Goal: Information Seeking & Learning: Learn about a topic

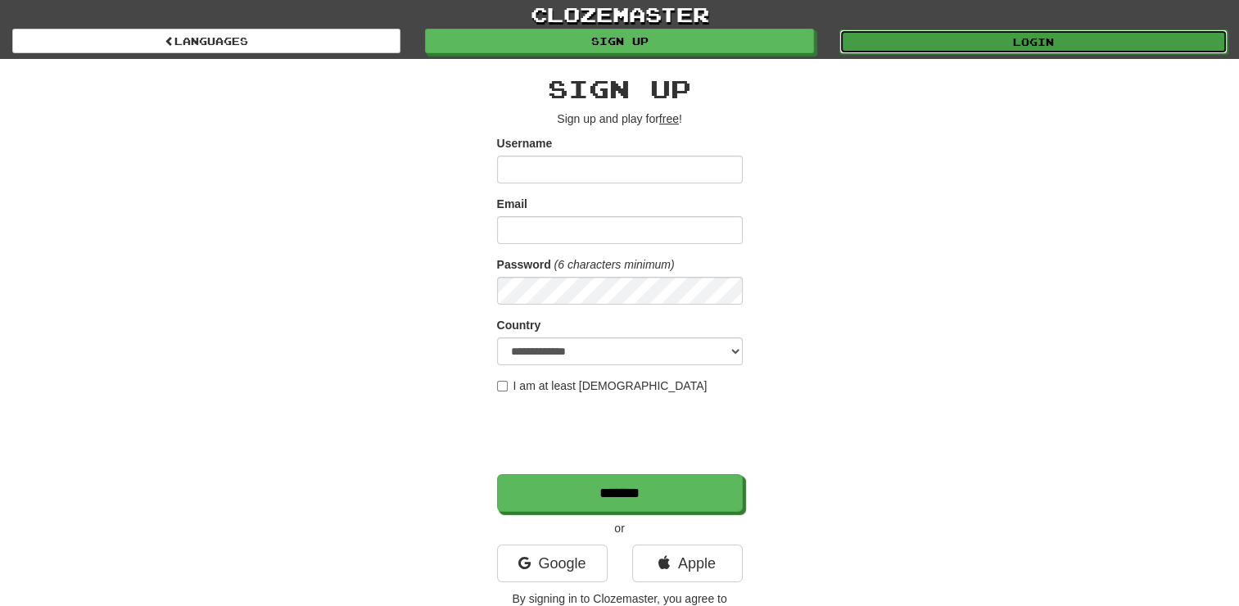
click at [1018, 52] on link "Login" at bounding box center [1033, 41] width 388 height 25
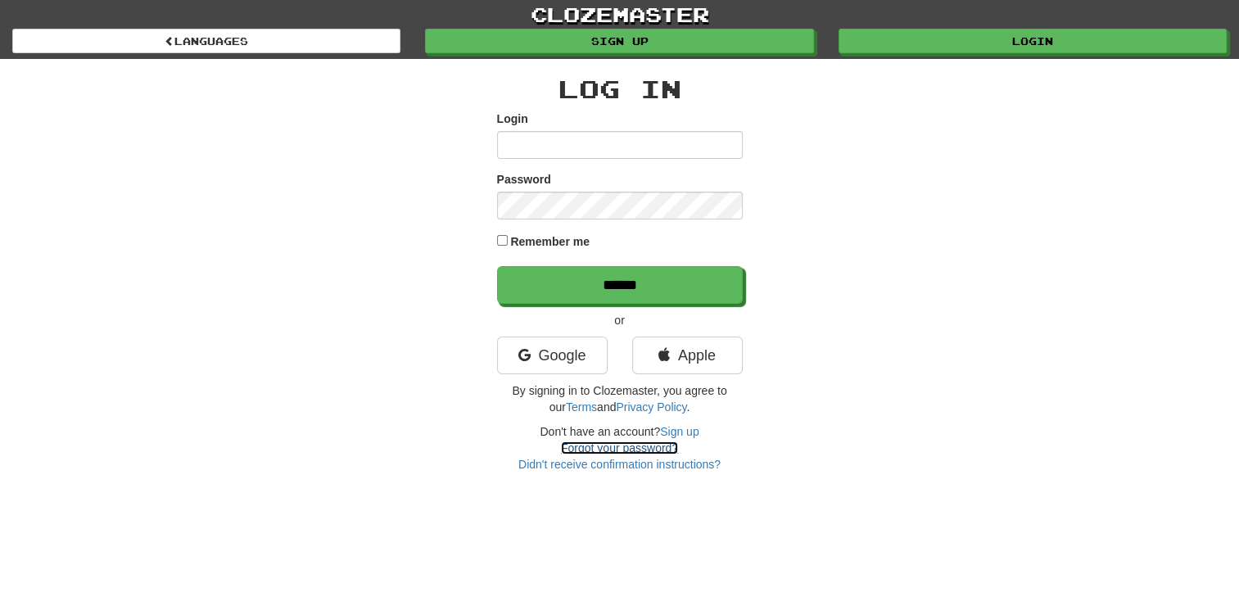
click at [609, 446] on link "Forgot your password?" at bounding box center [619, 447] width 117 height 13
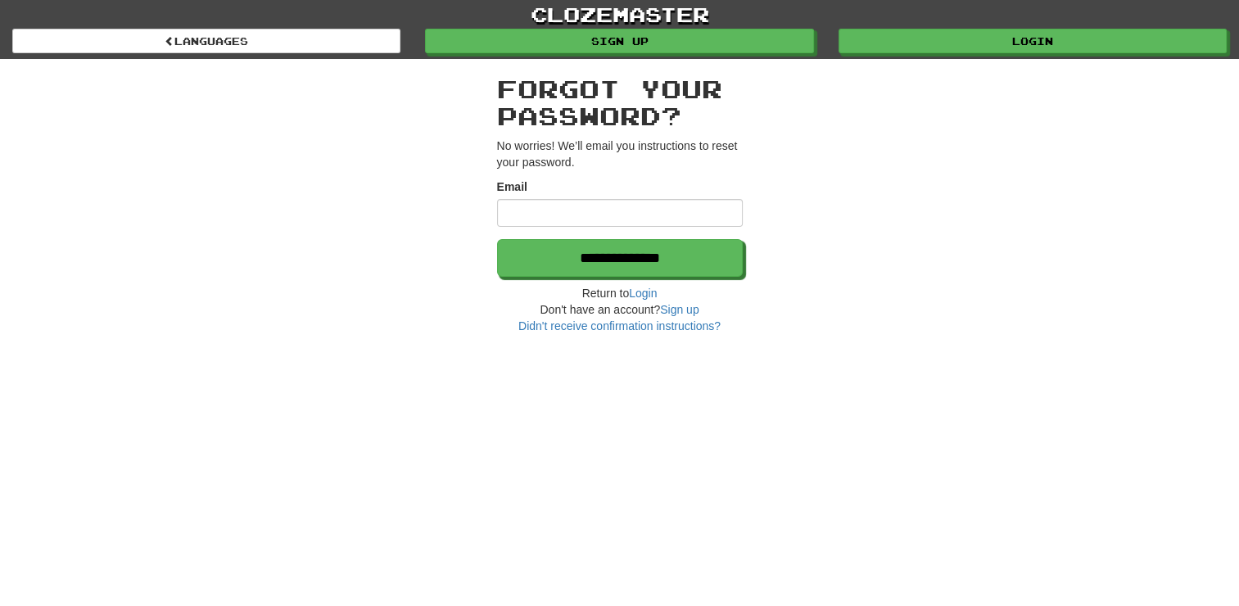
type input "**********"
click at [569, 116] on h2 "Forgot your password?" at bounding box center [620, 102] width 246 height 54
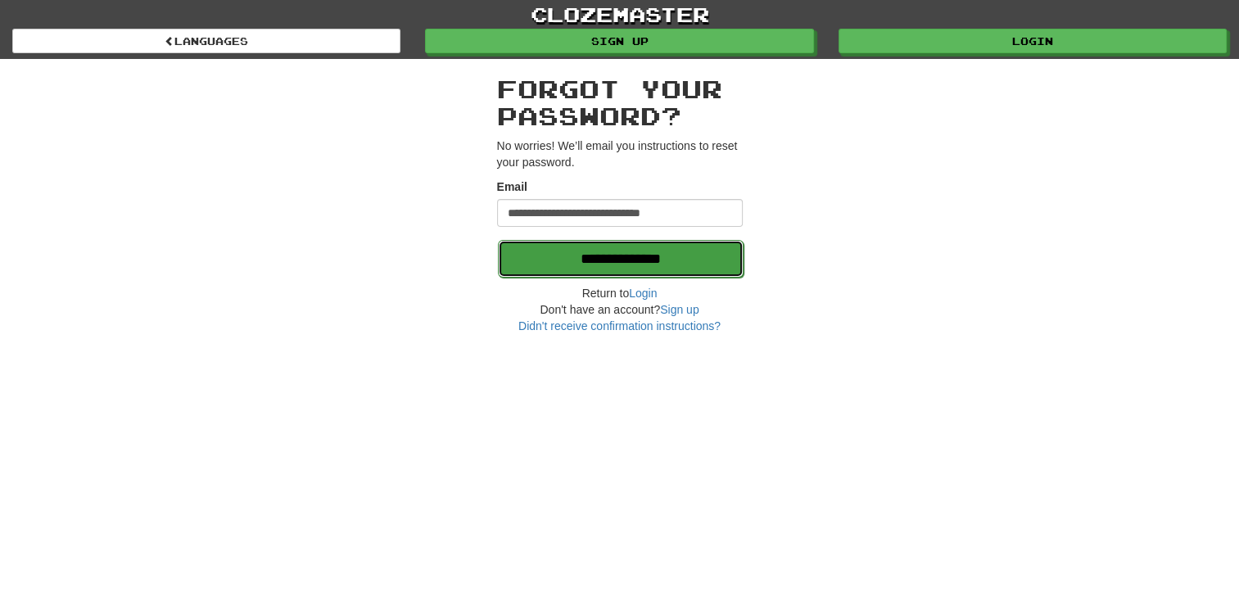
click at [583, 249] on input "**********" at bounding box center [621, 259] width 246 height 38
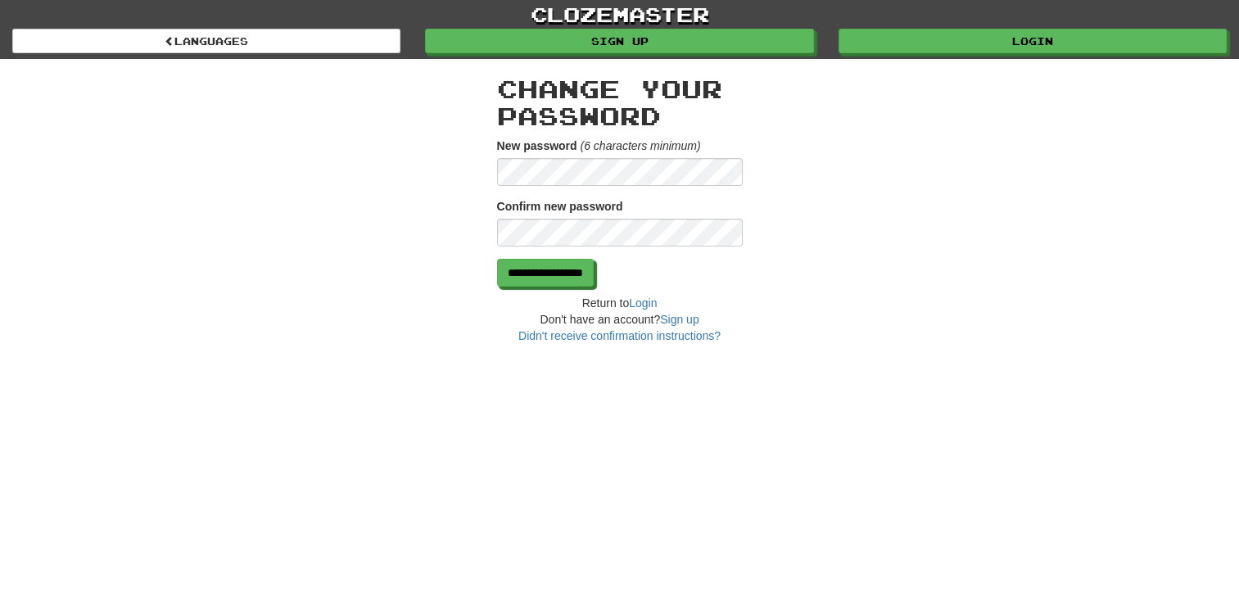
click at [491, 160] on div "**********" at bounding box center [620, 201] width 958 height 285
click at [582, 265] on input "**********" at bounding box center [546, 274] width 97 height 28
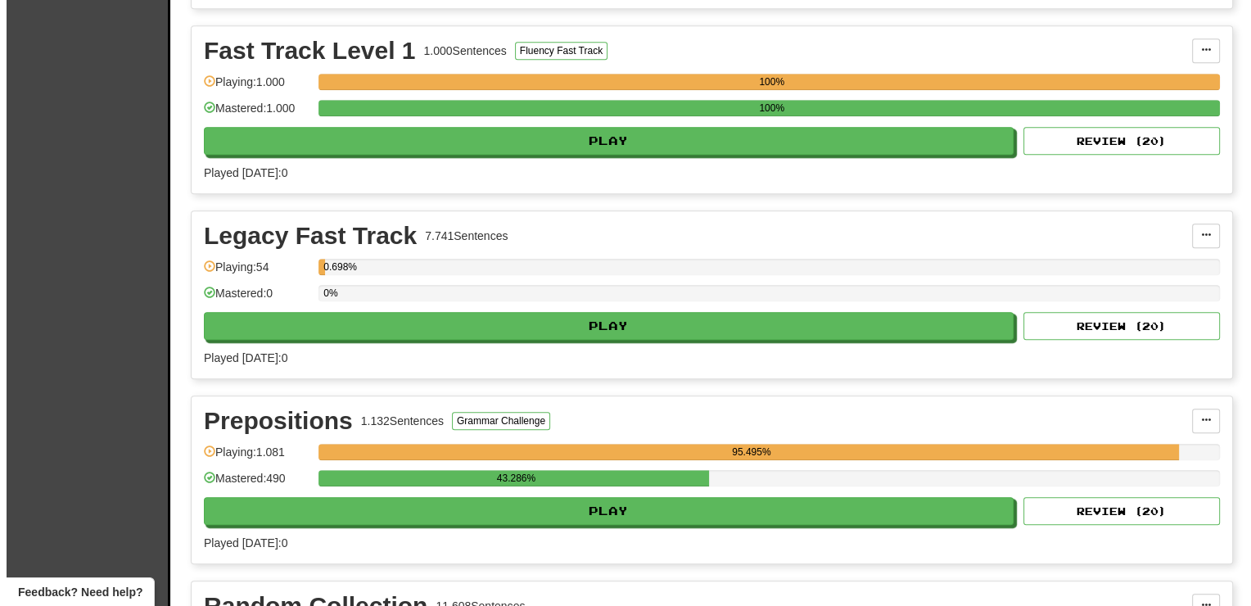
scroll to position [1637, 0]
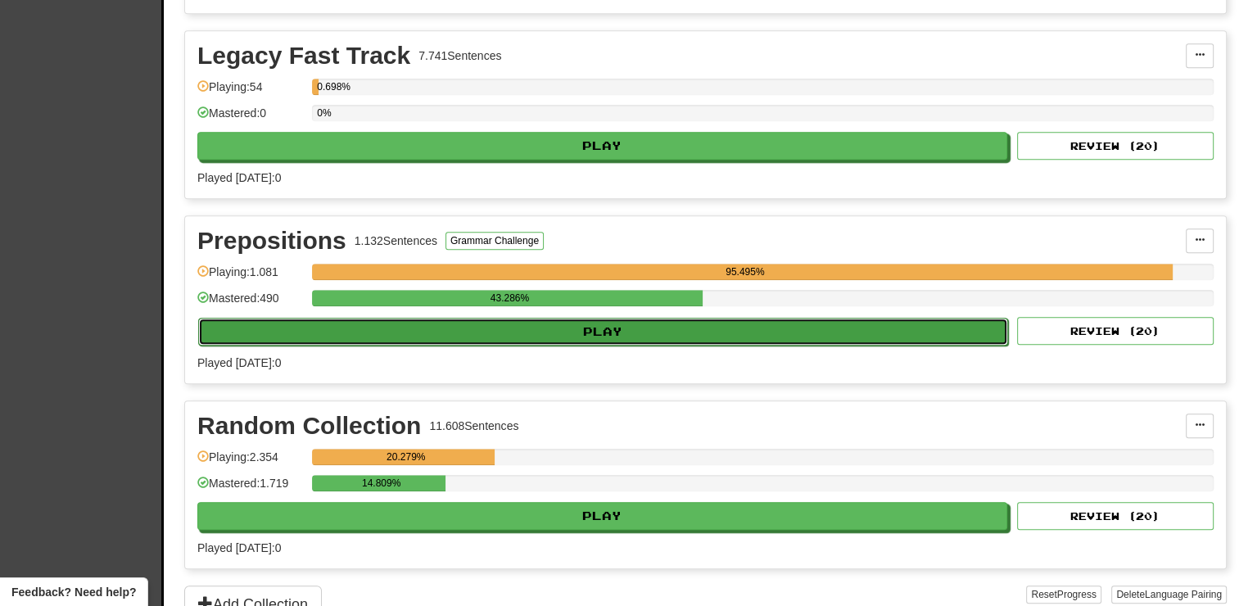
click at [606, 329] on button "Play" at bounding box center [603, 332] width 810 height 28
select select "**"
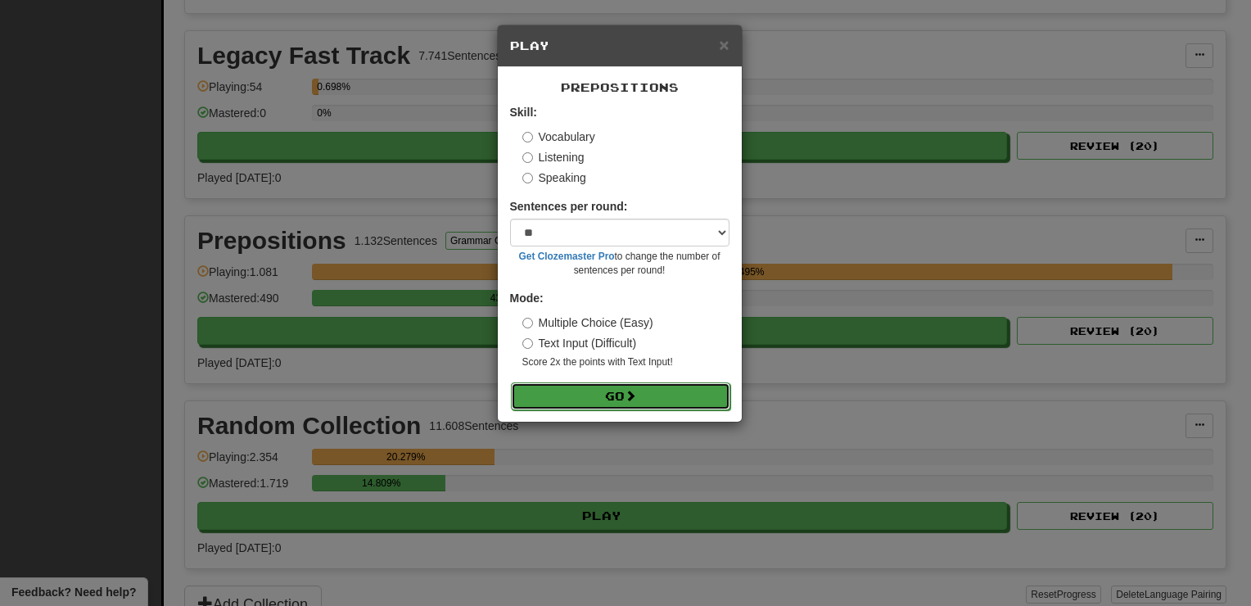
click at [585, 394] on button "Go" at bounding box center [620, 396] width 219 height 28
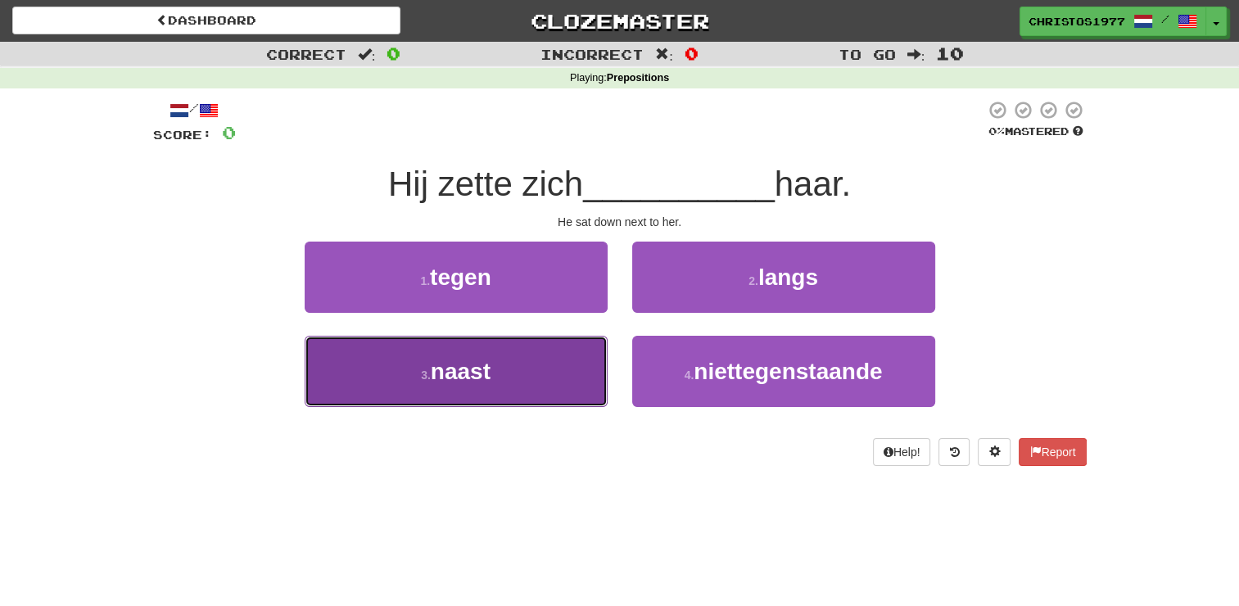
click at [465, 373] on span "naast" at bounding box center [461, 371] width 60 height 25
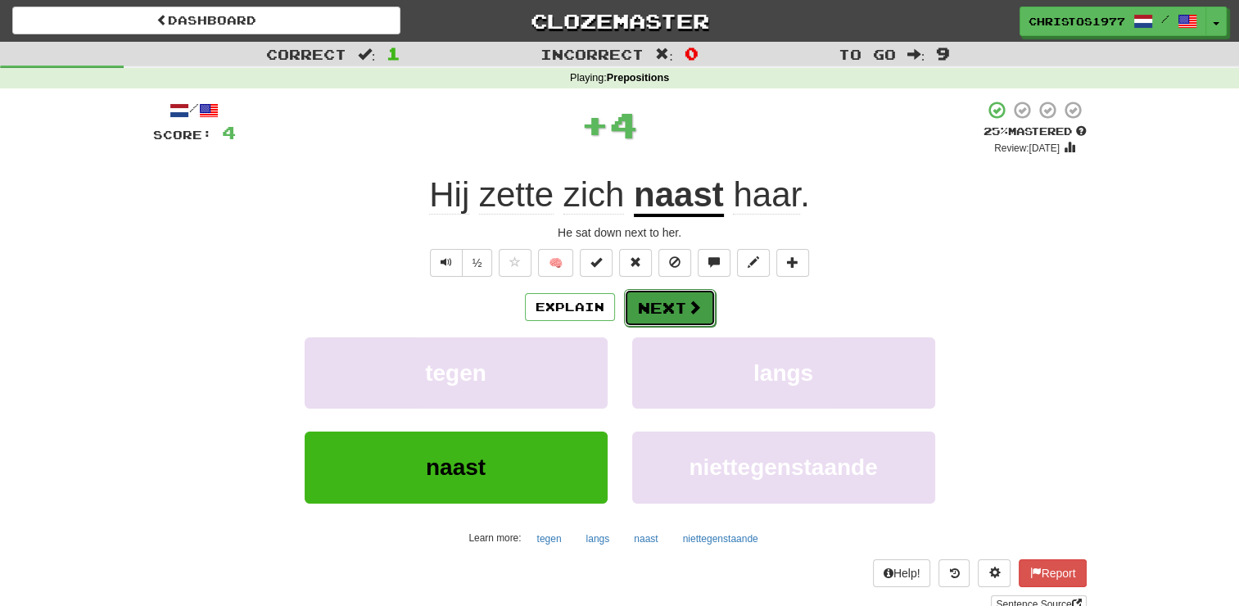
click at [645, 306] on button "Next" at bounding box center [670, 308] width 92 height 38
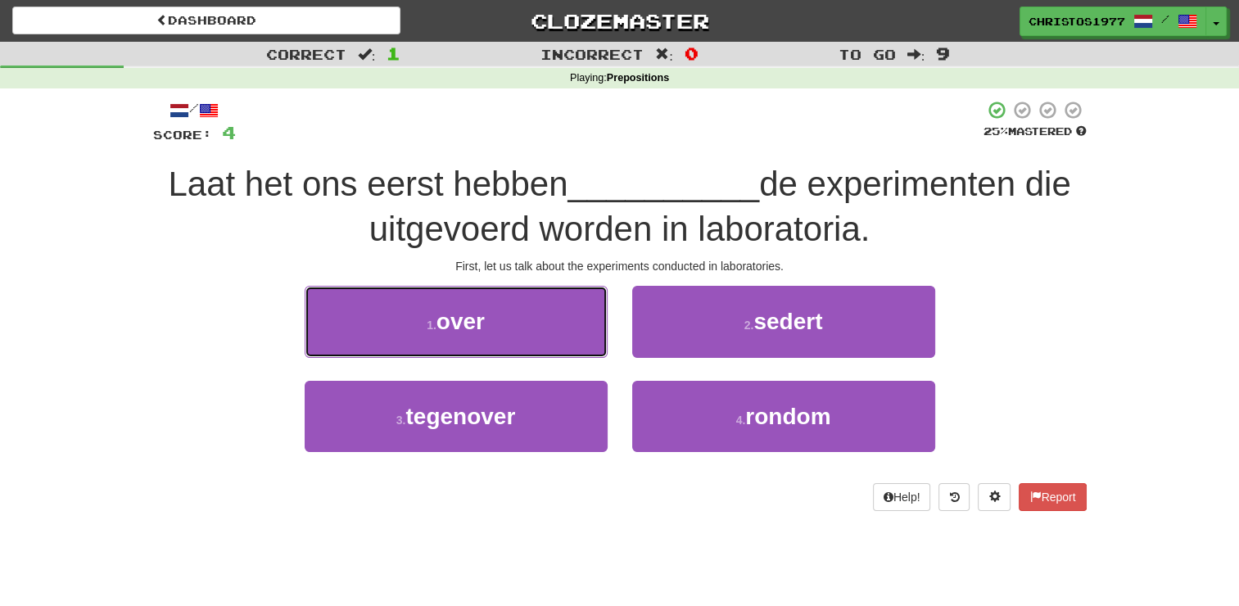
click at [508, 329] on button "1 . over" at bounding box center [456, 321] width 303 height 71
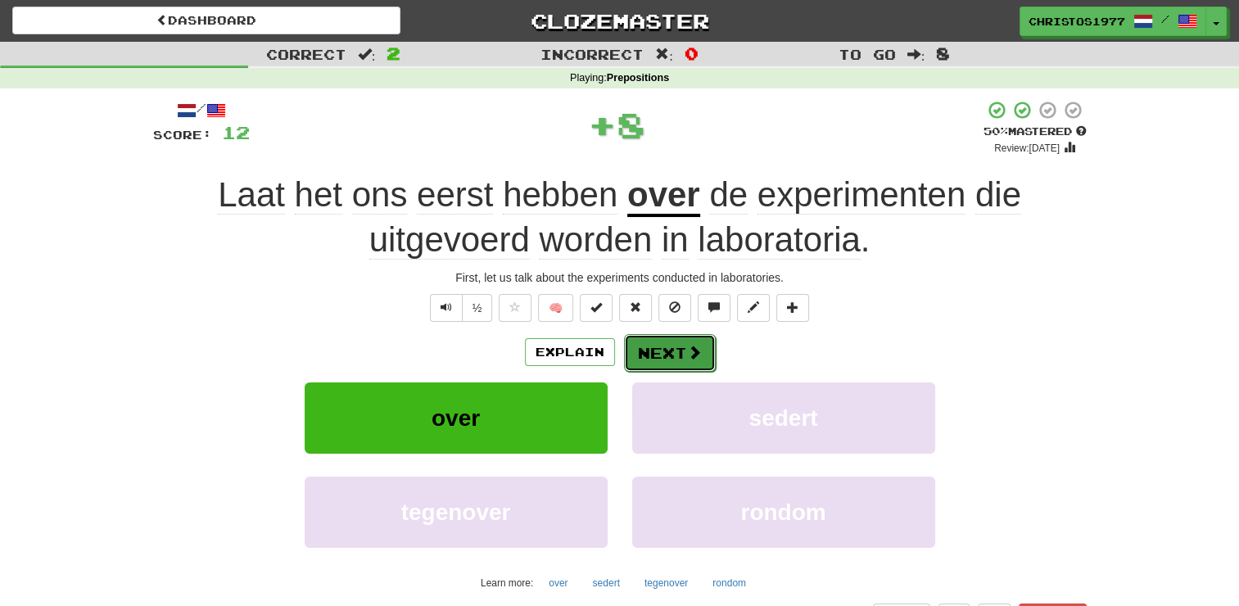
click at [687, 347] on span at bounding box center [694, 352] width 15 height 15
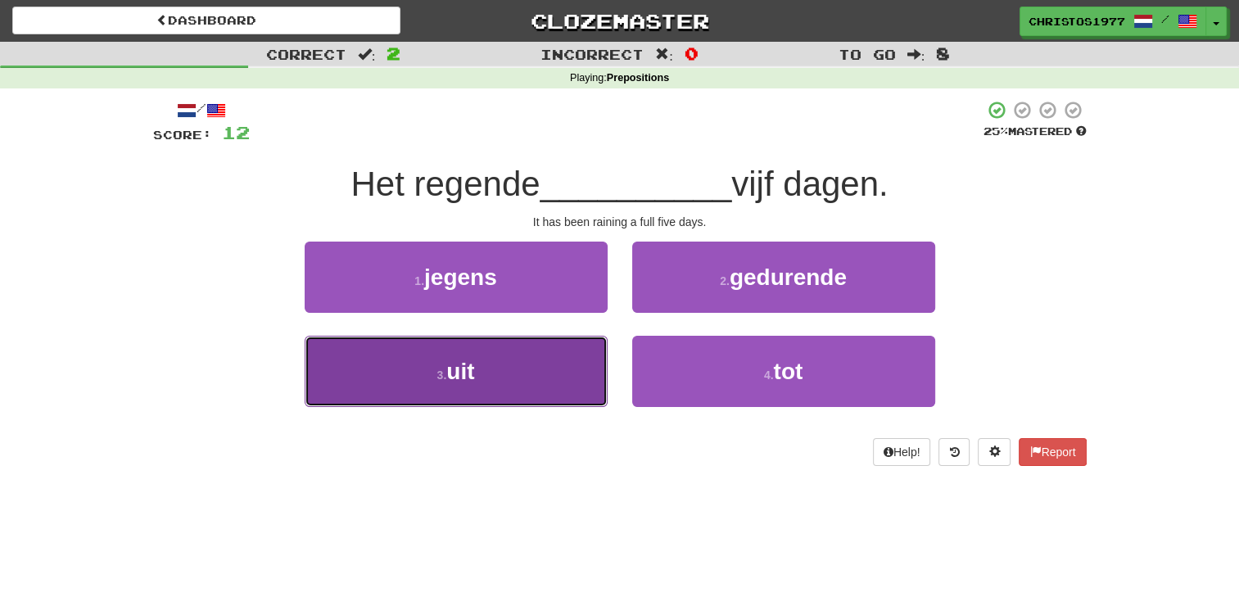
click at [496, 372] on button "3 . uit" at bounding box center [456, 371] width 303 height 71
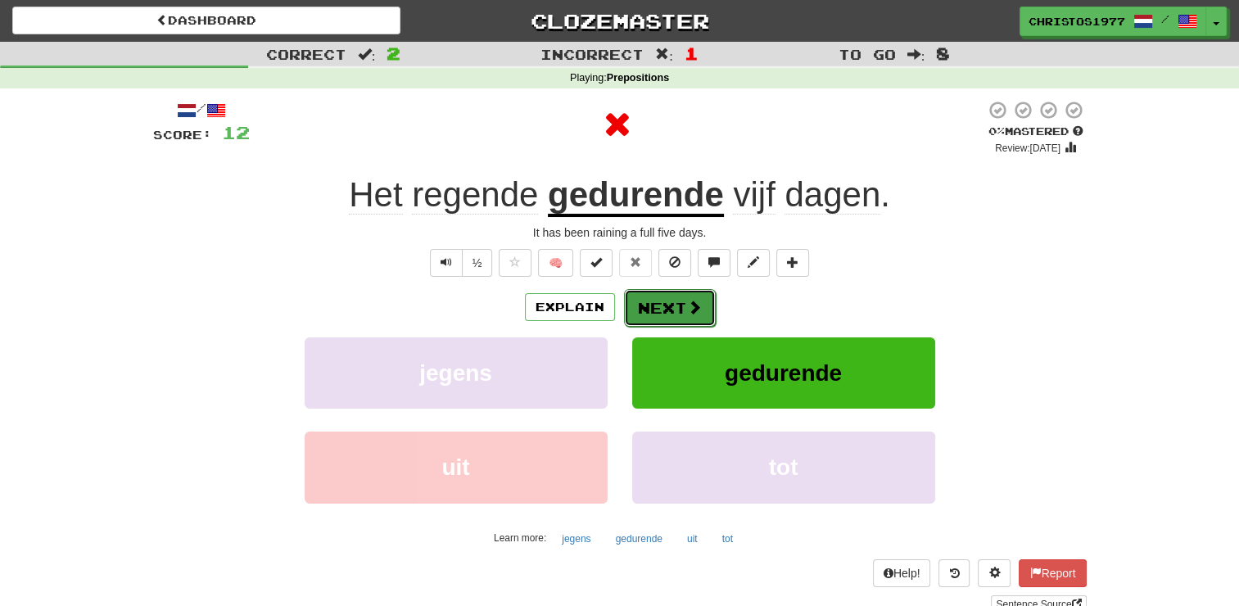
click at [678, 308] on button "Next" at bounding box center [670, 308] width 92 height 38
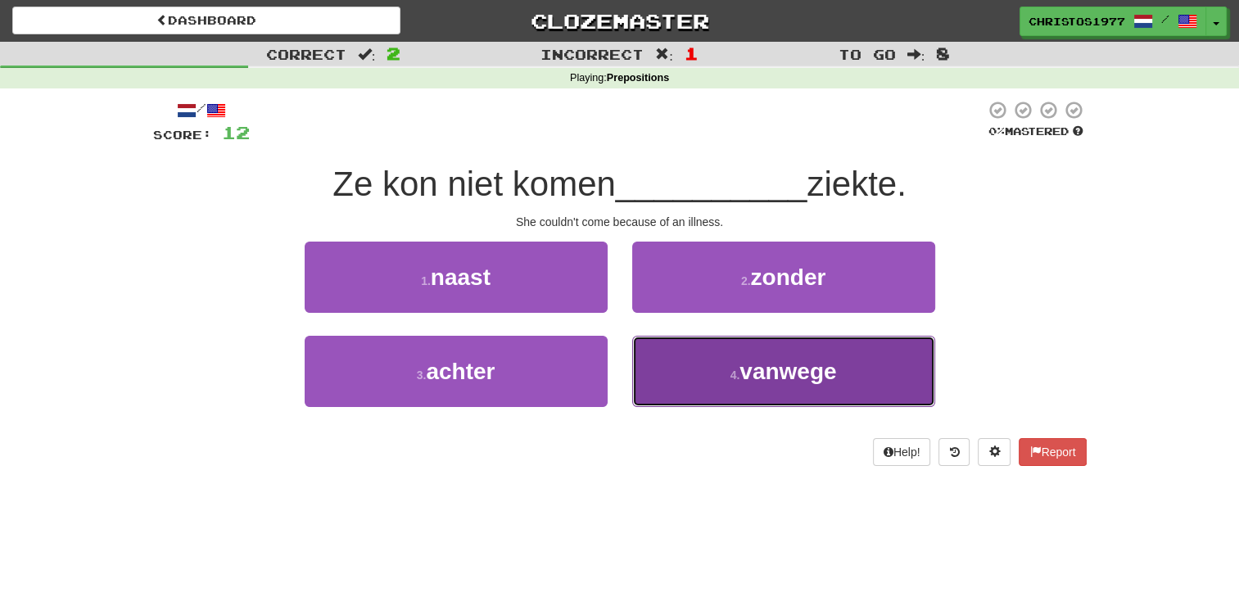
click at [770, 373] on span "vanwege" at bounding box center [787, 371] width 97 height 25
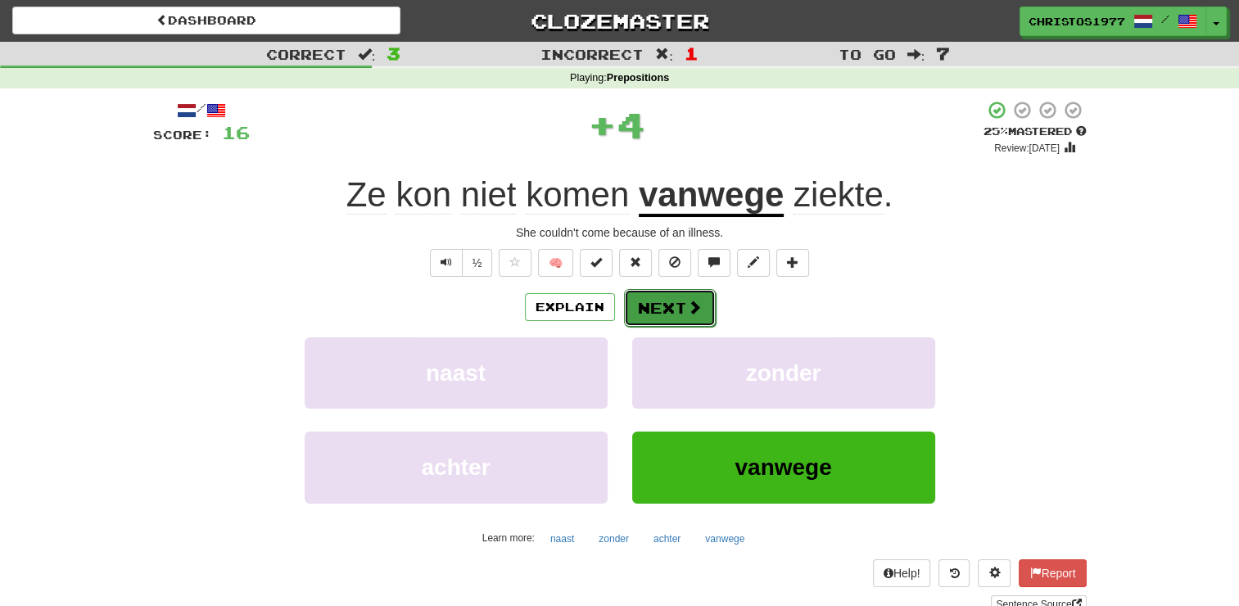
click at [671, 308] on button "Next" at bounding box center [670, 308] width 92 height 38
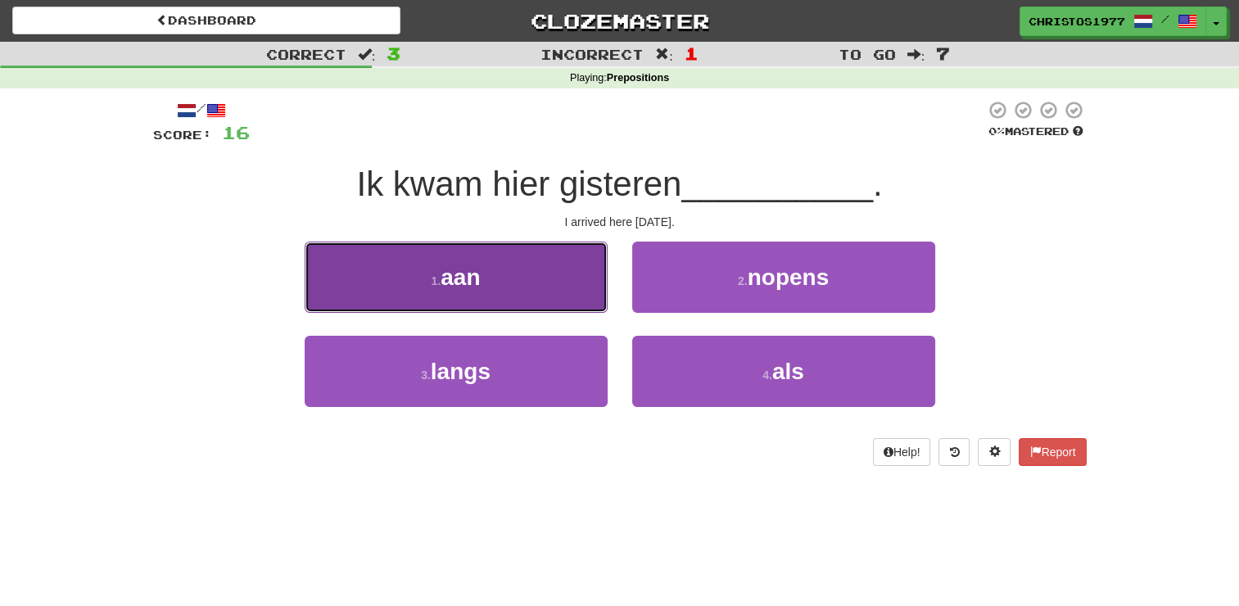
click at [498, 285] on button "1 . aan" at bounding box center [456, 276] width 303 height 71
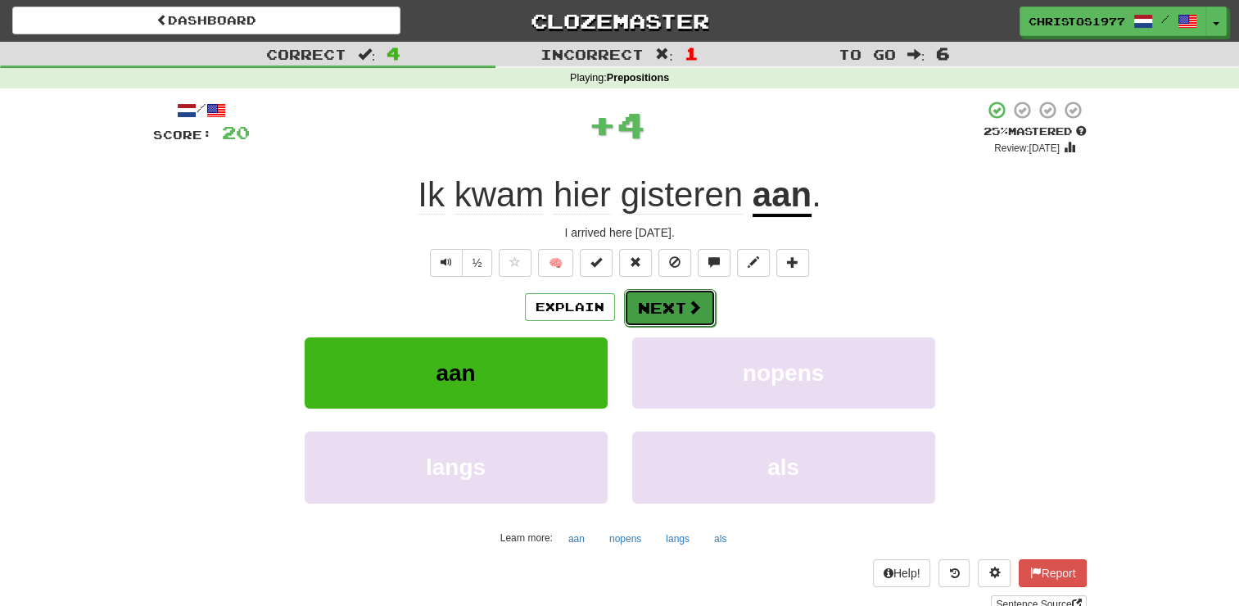
click at [635, 300] on button "Next" at bounding box center [670, 308] width 92 height 38
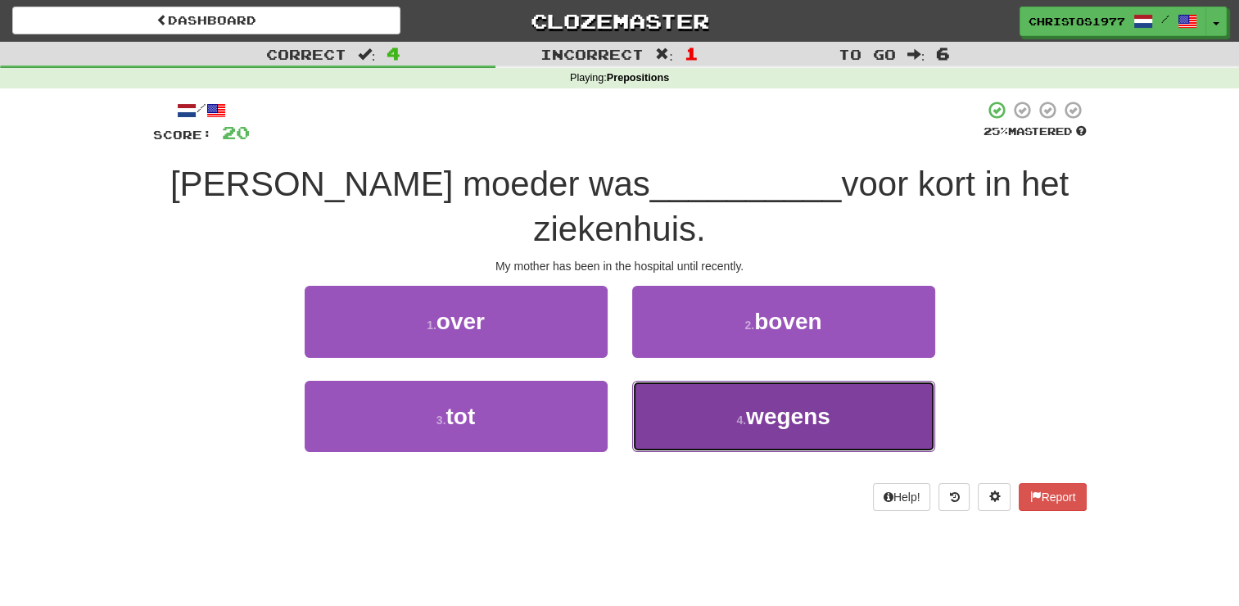
click at [758, 404] on span "wegens" at bounding box center [788, 416] width 84 height 25
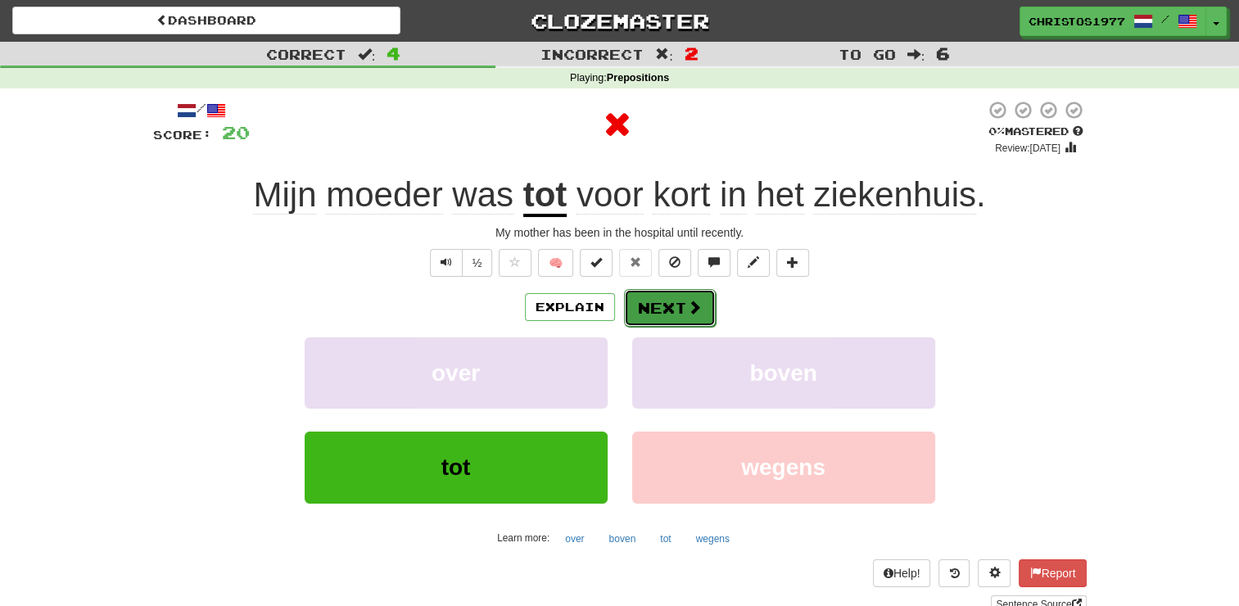
click at [652, 307] on button "Next" at bounding box center [670, 308] width 92 height 38
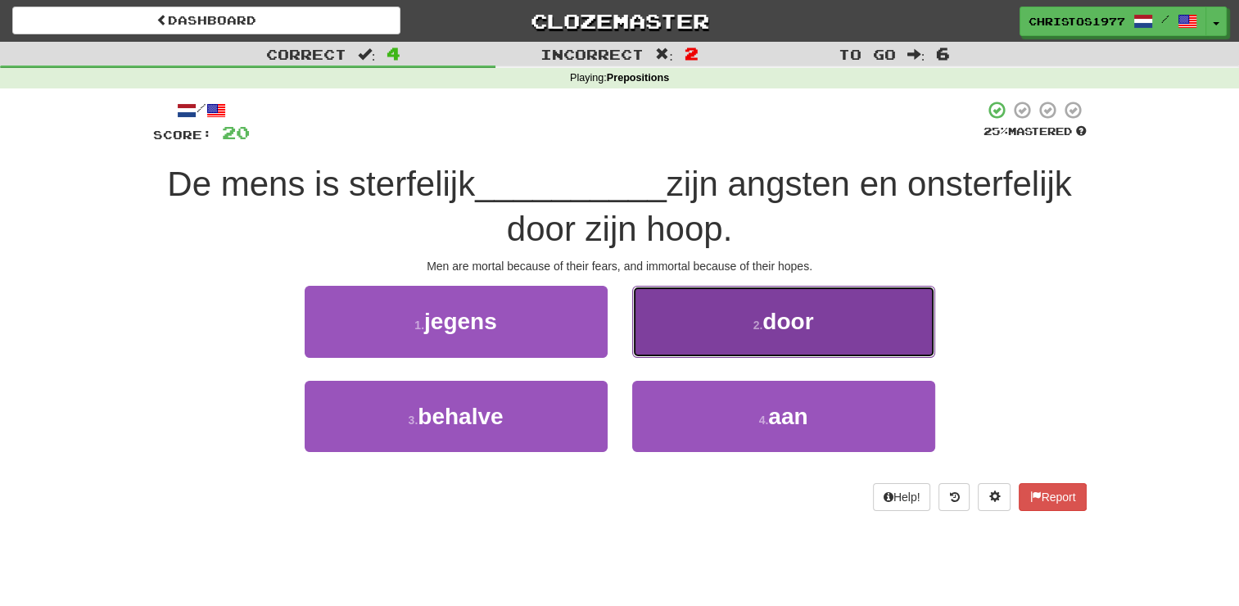
click at [760, 337] on button "2 . door" at bounding box center [783, 321] width 303 height 71
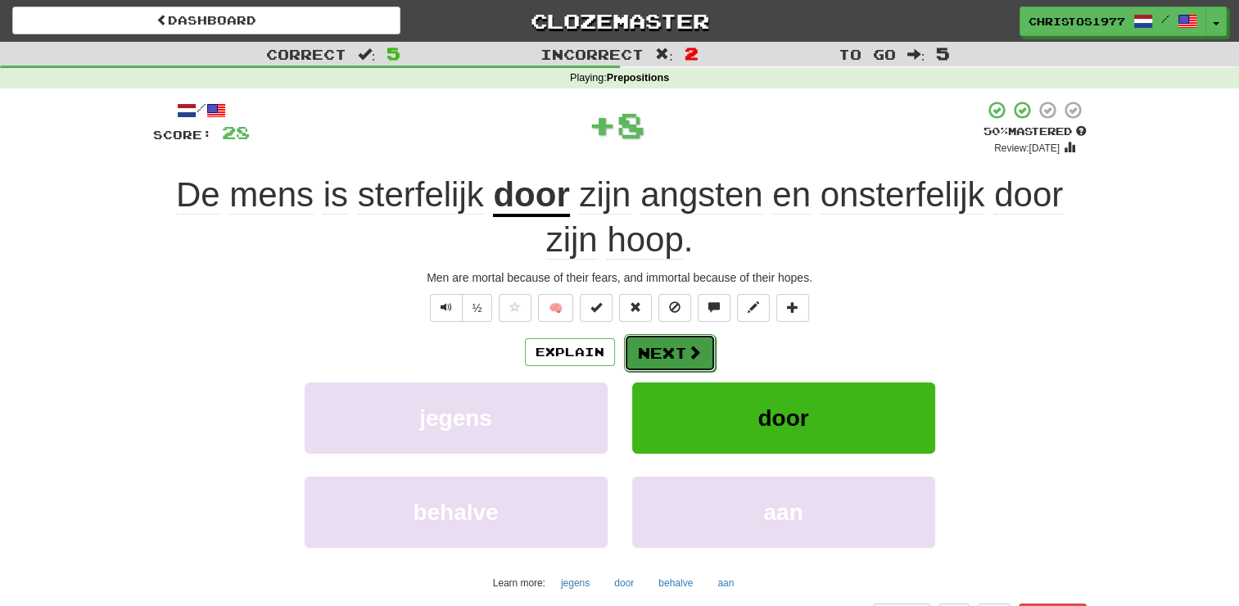
click at [648, 355] on button "Next" at bounding box center [670, 353] width 92 height 38
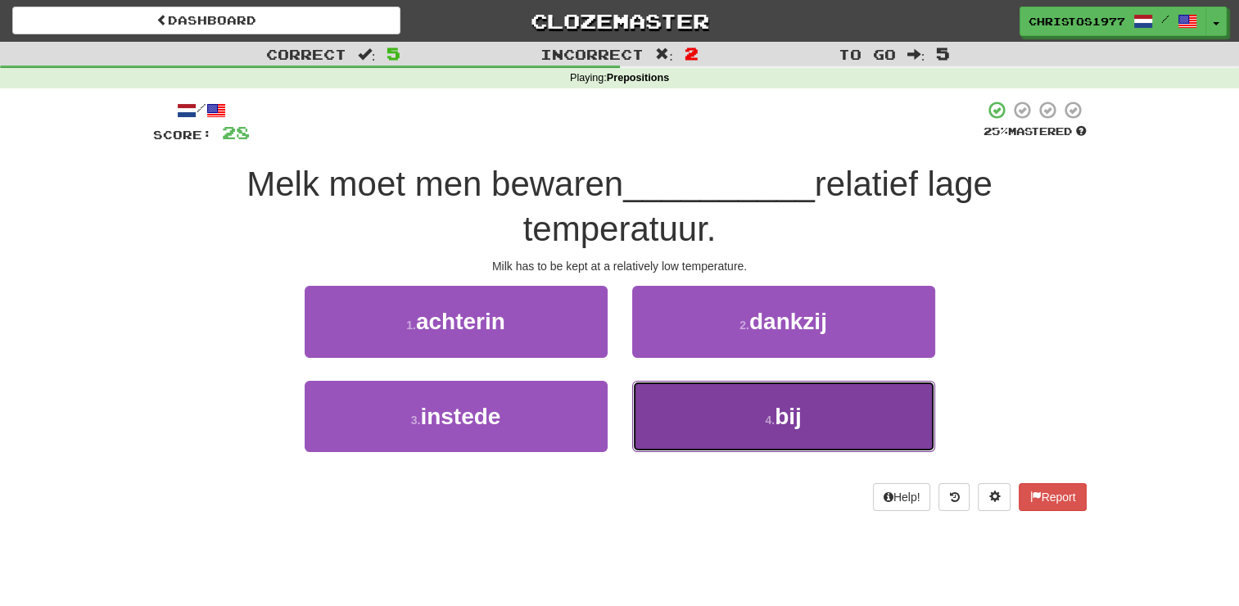
click at [798, 416] on span "bij" at bounding box center [787, 416] width 27 height 25
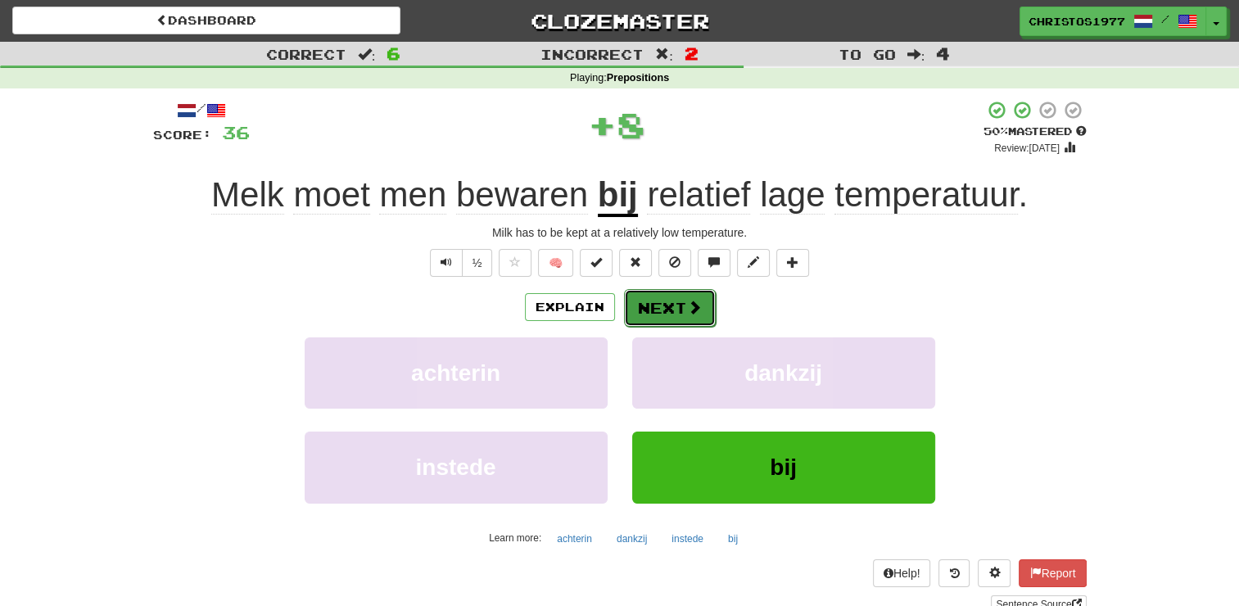
click at [660, 311] on button "Next" at bounding box center [670, 308] width 92 height 38
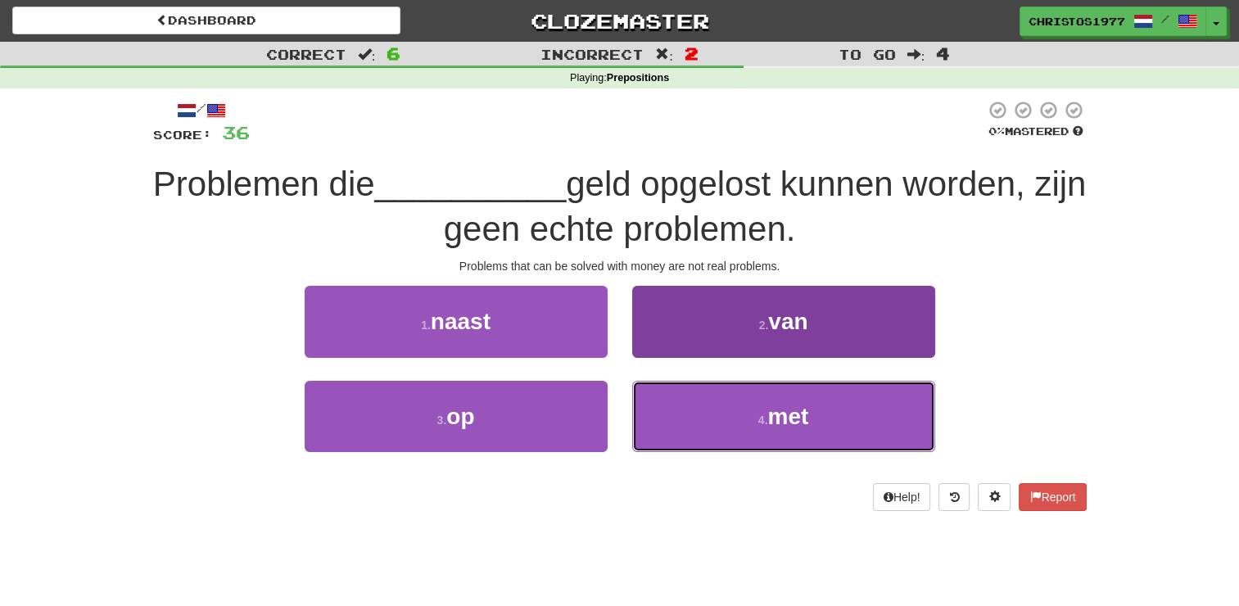
click at [771, 416] on span "met" at bounding box center [787, 416] width 41 height 25
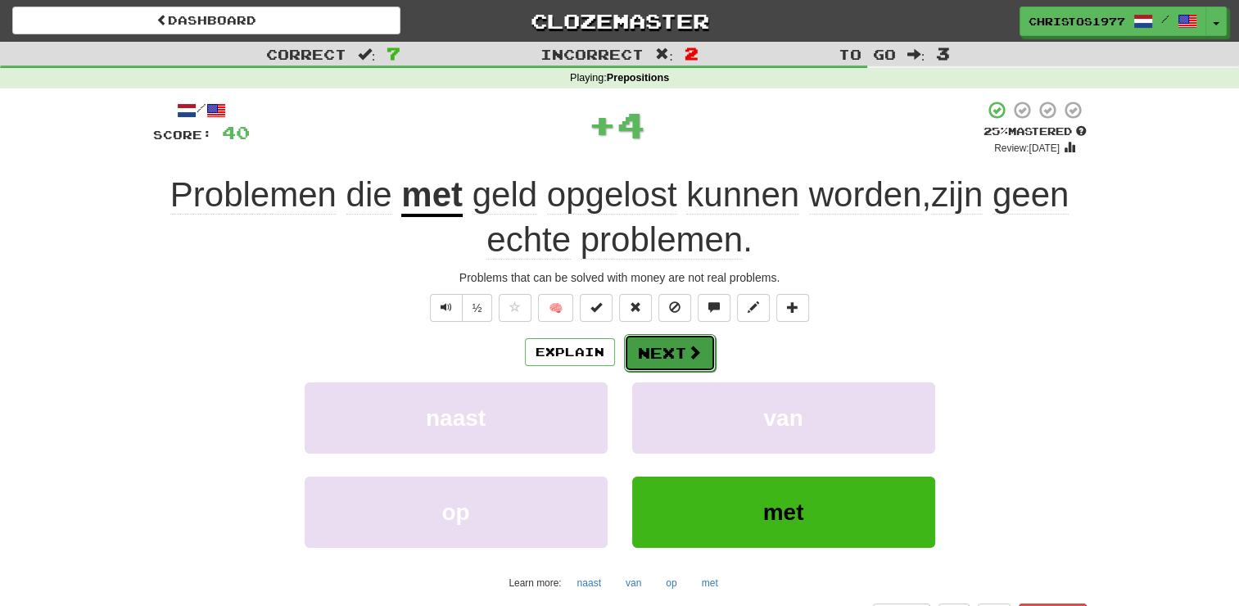
click at [658, 353] on button "Next" at bounding box center [670, 353] width 92 height 38
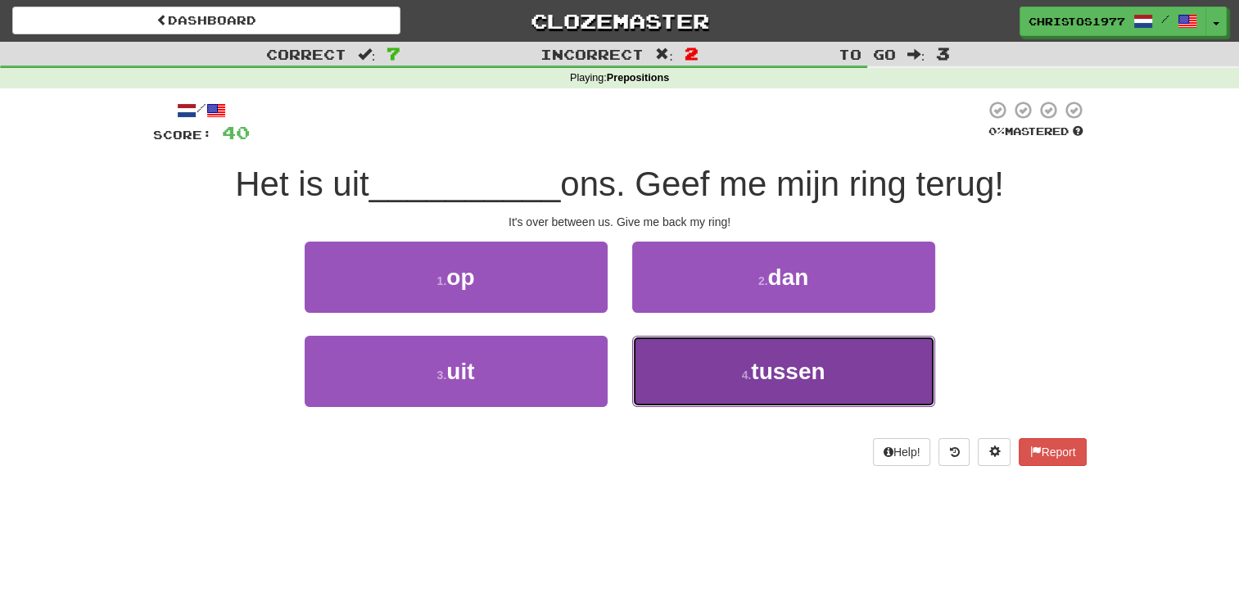
click at [789, 373] on span "tussen" at bounding box center [788, 371] width 74 height 25
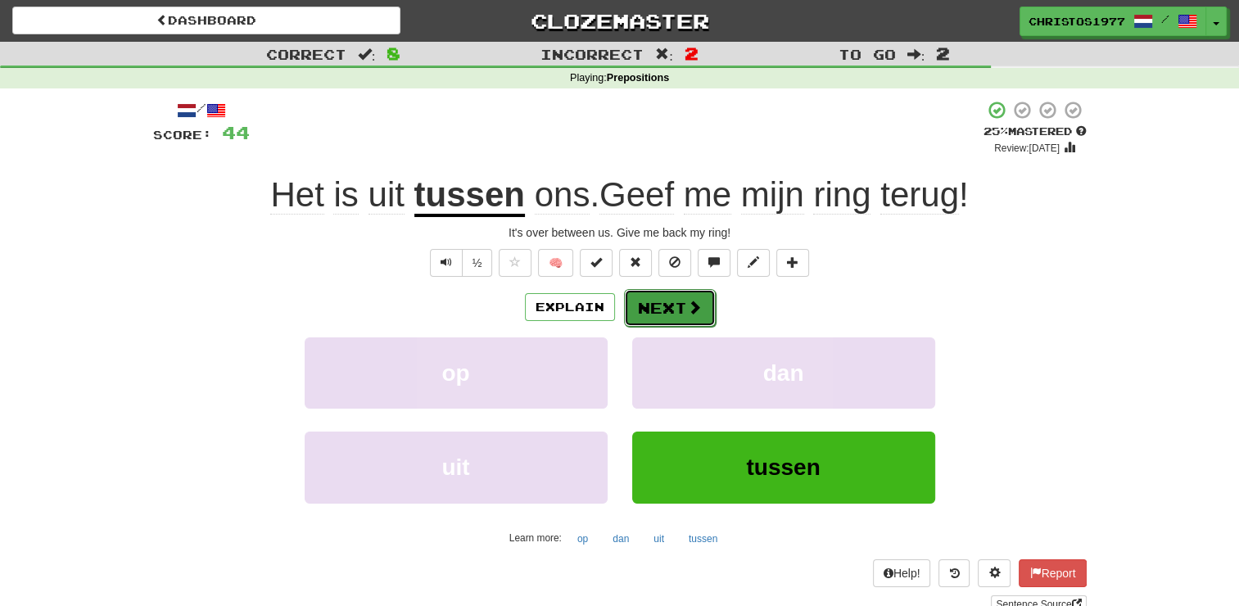
click at [675, 314] on button "Next" at bounding box center [670, 308] width 92 height 38
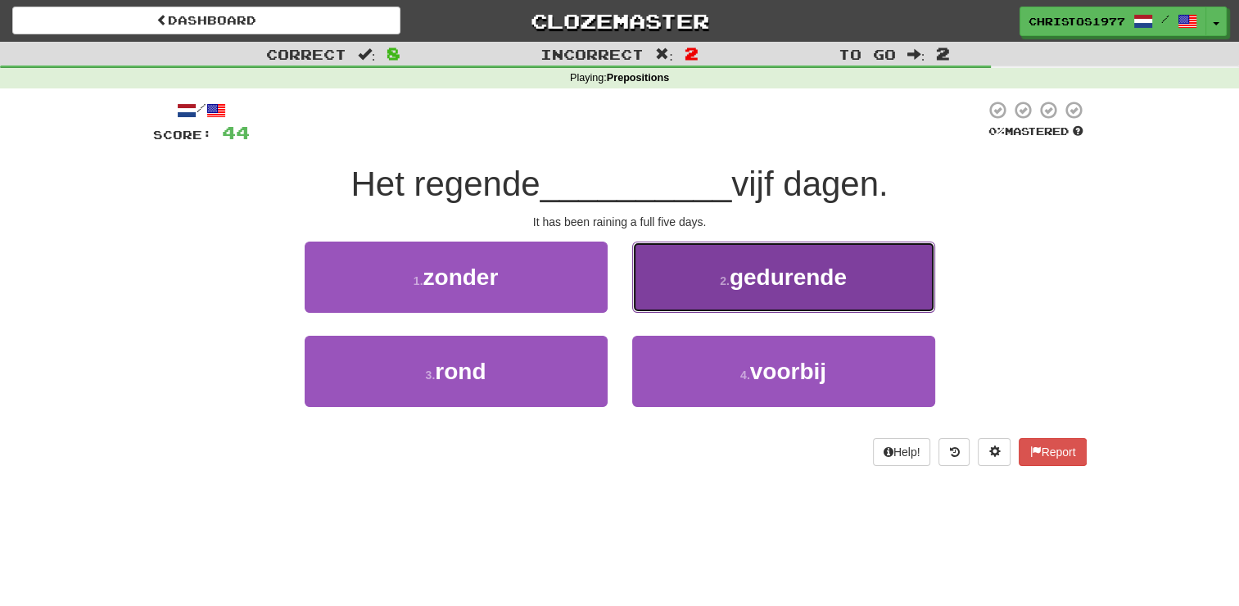
click at [743, 295] on button "2 . gedurende" at bounding box center [783, 276] width 303 height 71
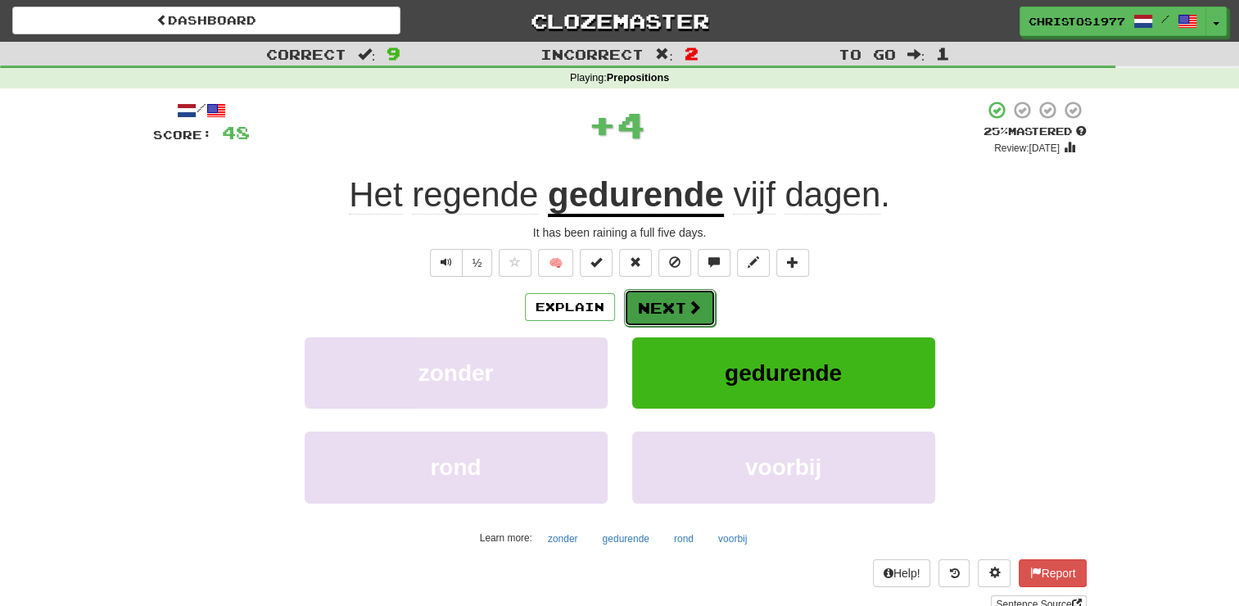
click at [679, 307] on button "Next" at bounding box center [670, 308] width 92 height 38
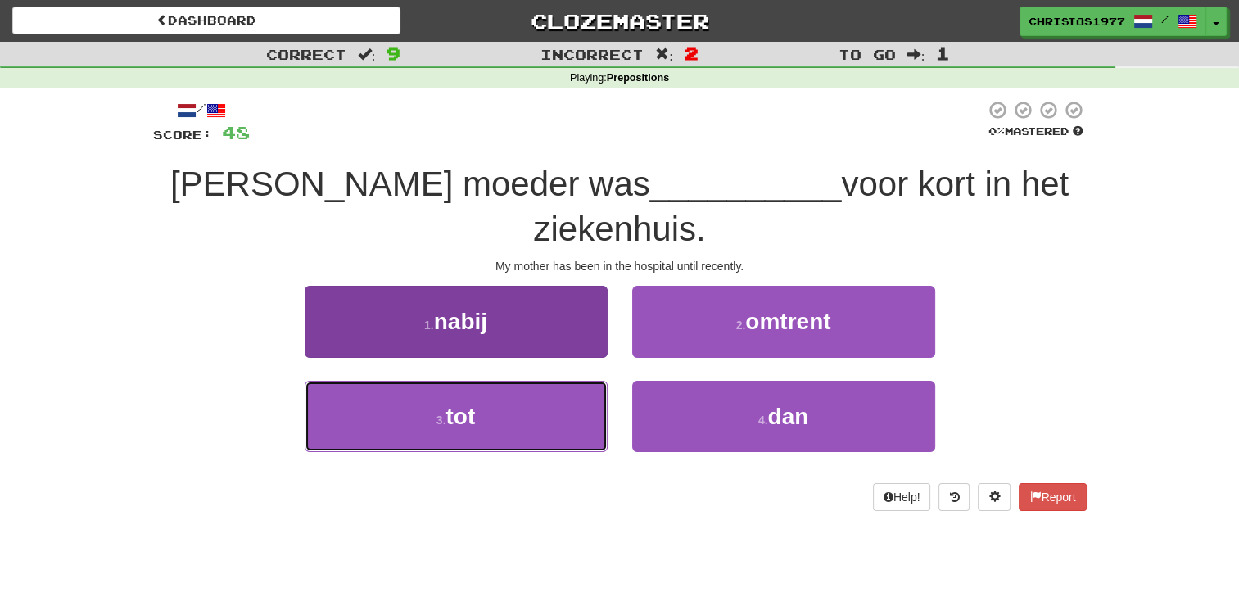
drag, startPoint x: 532, startPoint y: 357, endPoint x: 541, endPoint y: 359, distance: 9.3
click at [534, 381] on button "3 . tot" at bounding box center [456, 416] width 303 height 71
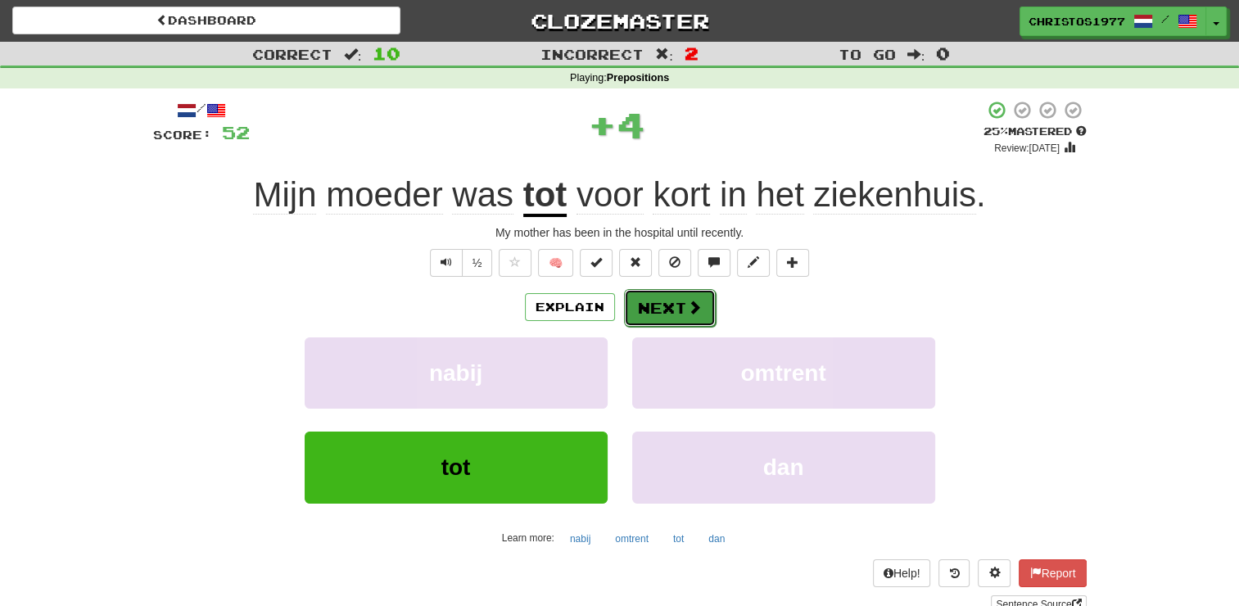
click at [665, 298] on button "Next" at bounding box center [670, 308] width 92 height 38
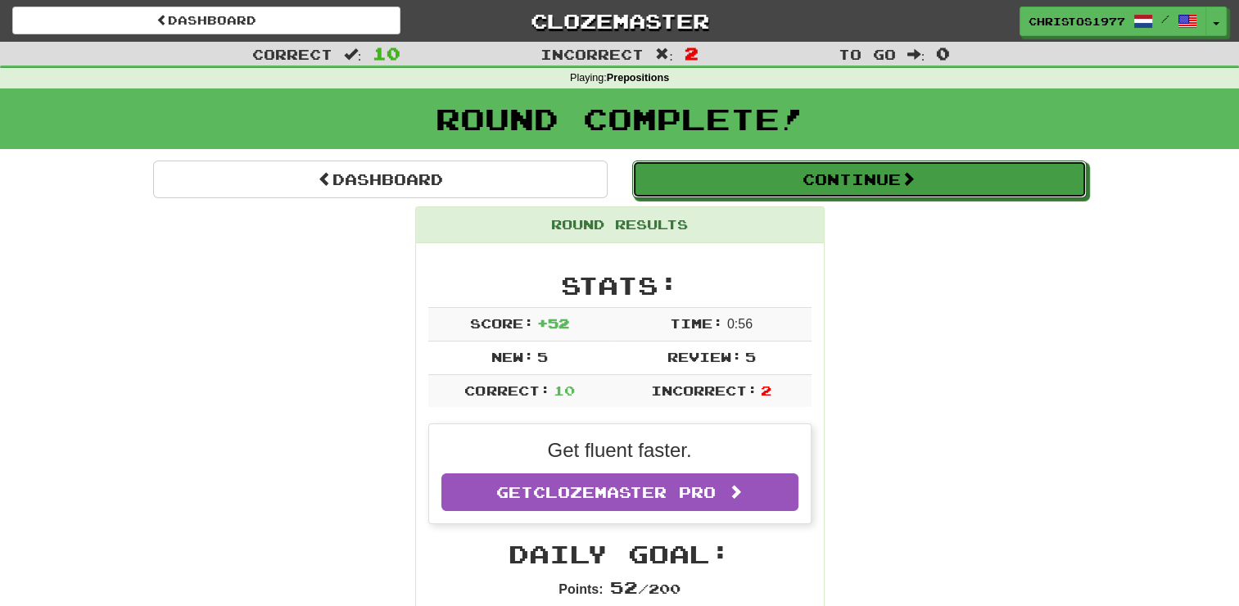
click at [814, 186] on button "Continue" at bounding box center [859, 179] width 454 height 38
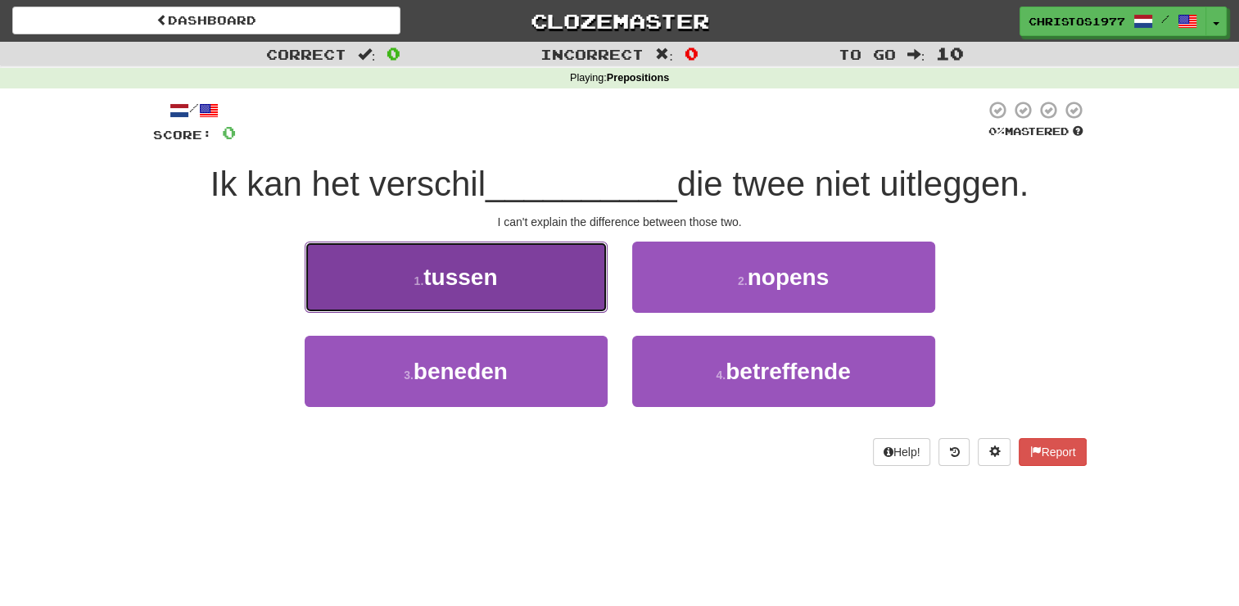
click at [503, 291] on button "1 . tussen" at bounding box center [456, 276] width 303 height 71
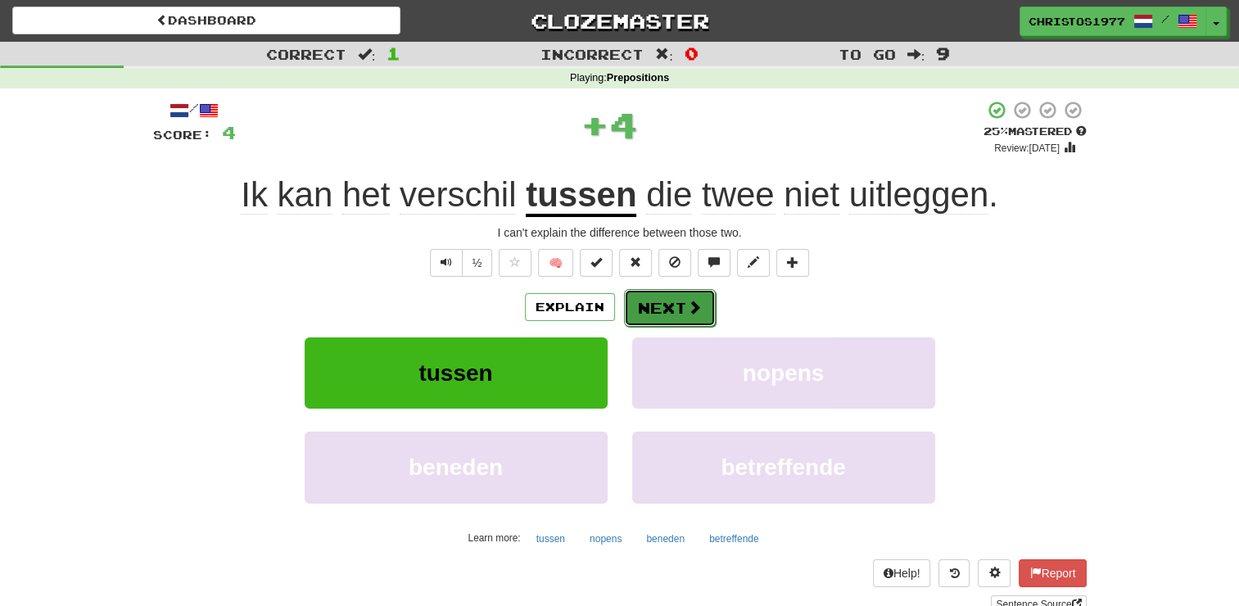
click at [652, 292] on button "Next" at bounding box center [670, 308] width 92 height 38
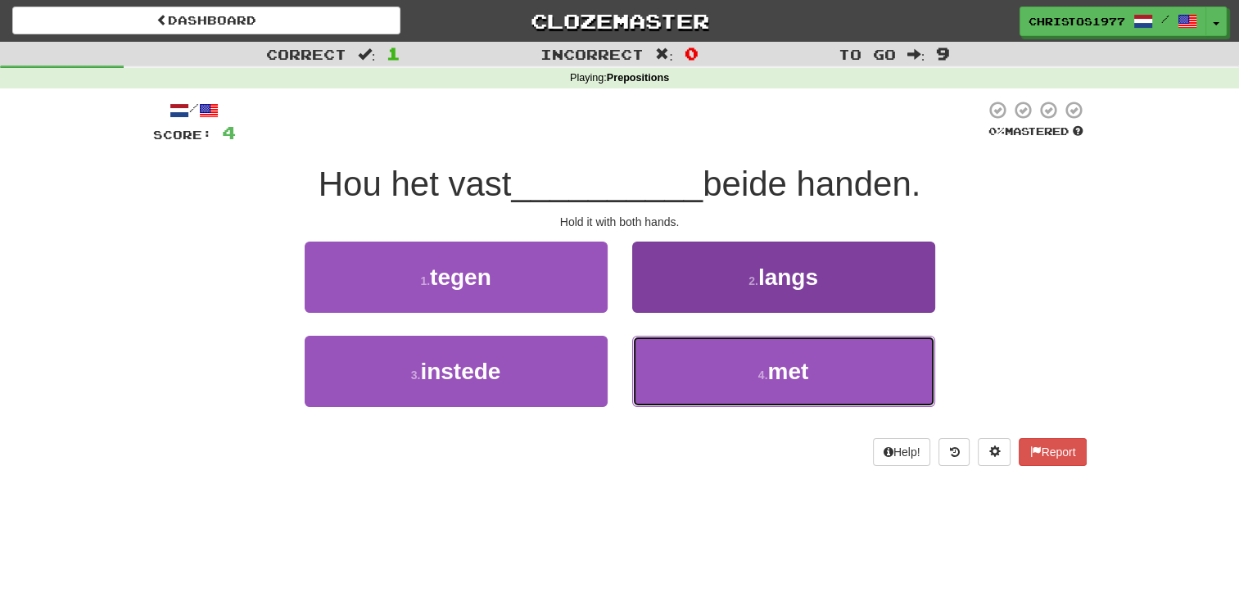
click at [750, 373] on button "4 . met" at bounding box center [783, 371] width 303 height 71
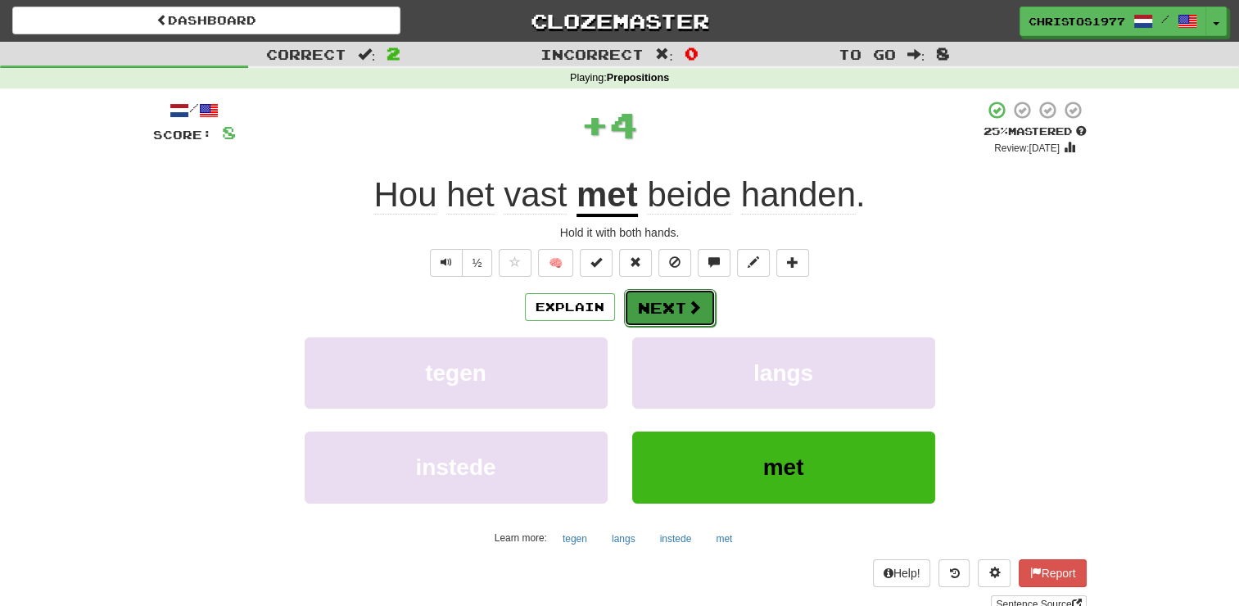
click at [642, 297] on button "Next" at bounding box center [670, 308] width 92 height 38
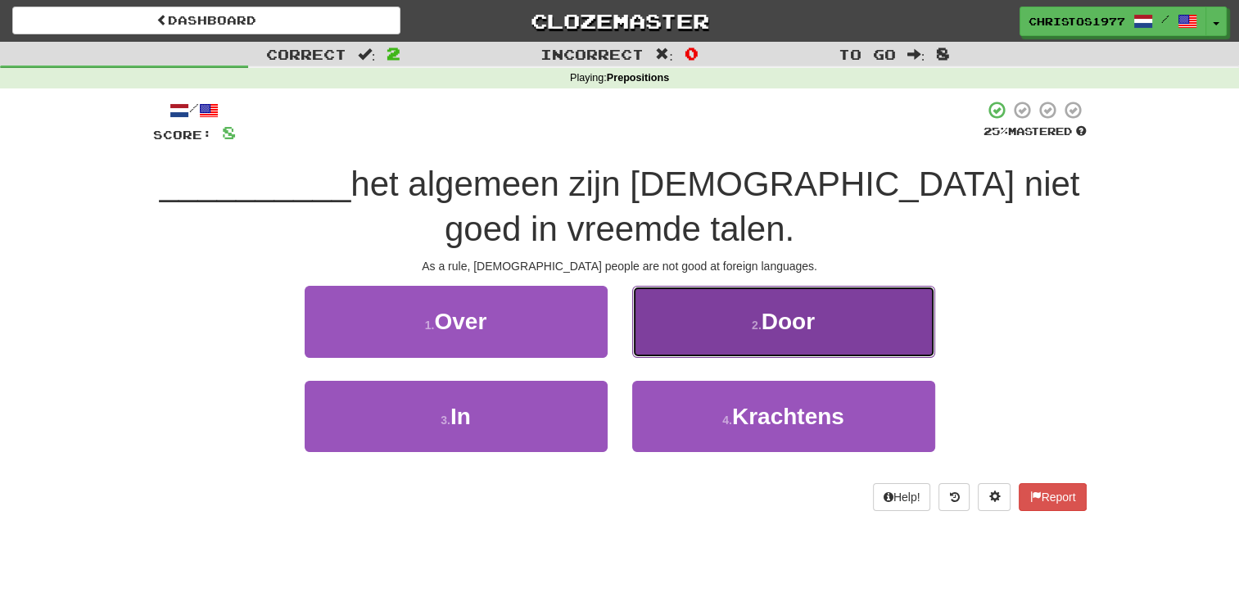
click at [756, 321] on small "2 ." at bounding box center [757, 324] width 10 height 13
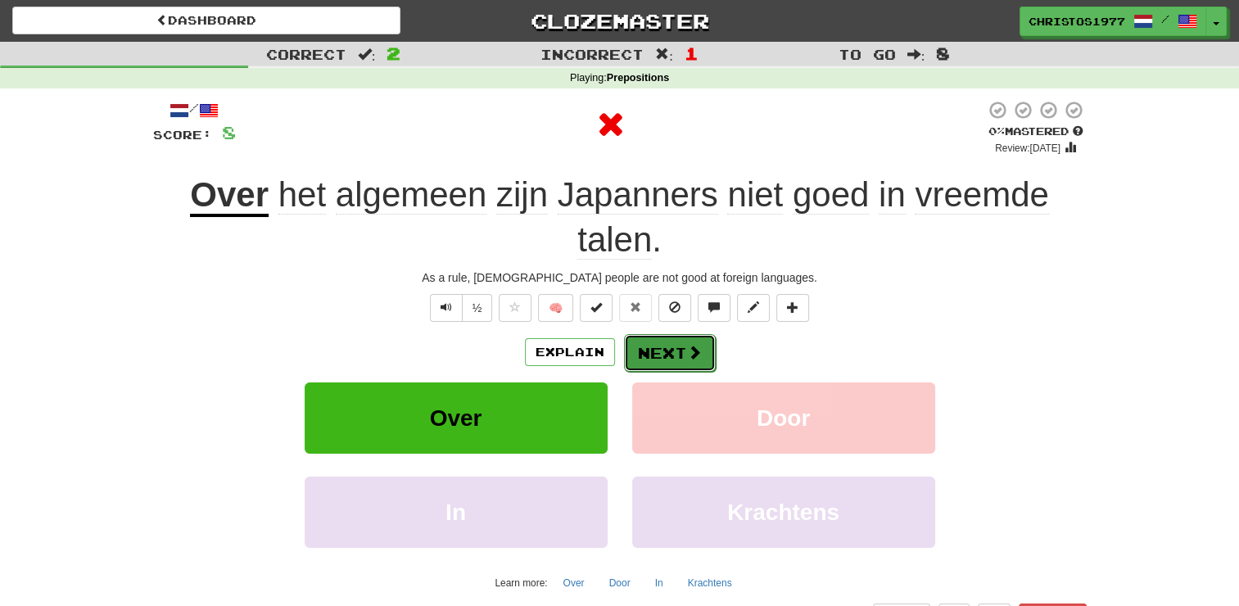
click at [663, 351] on button "Next" at bounding box center [670, 353] width 92 height 38
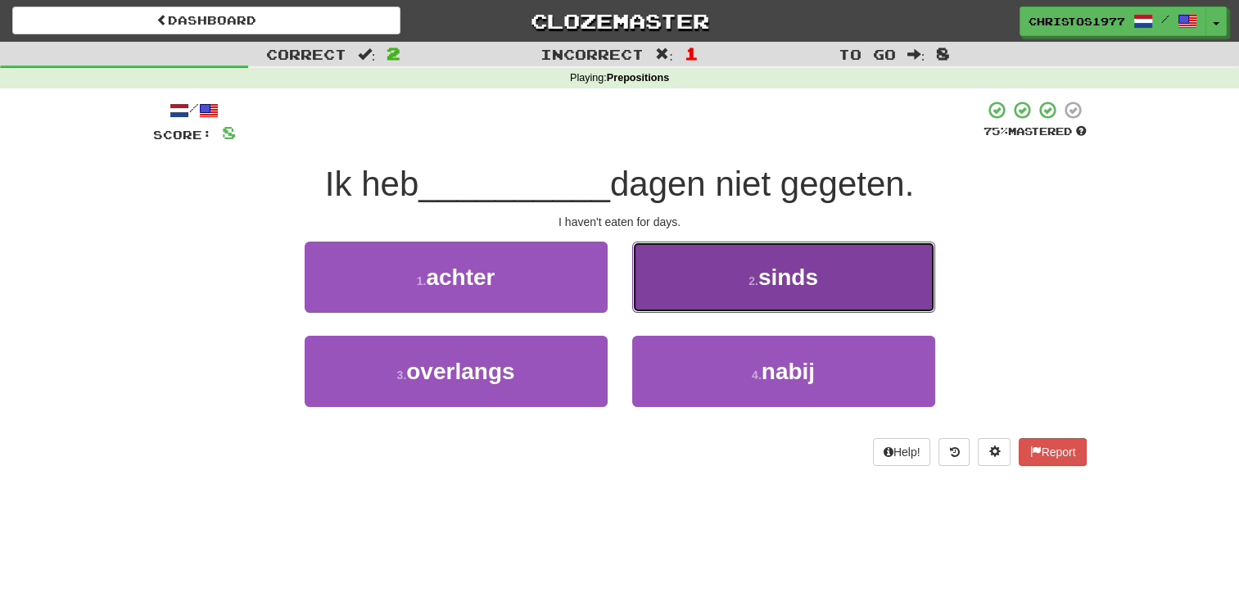
click at [740, 295] on button "2 . sinds" at bounding box center [783, 276] width 303 height 71
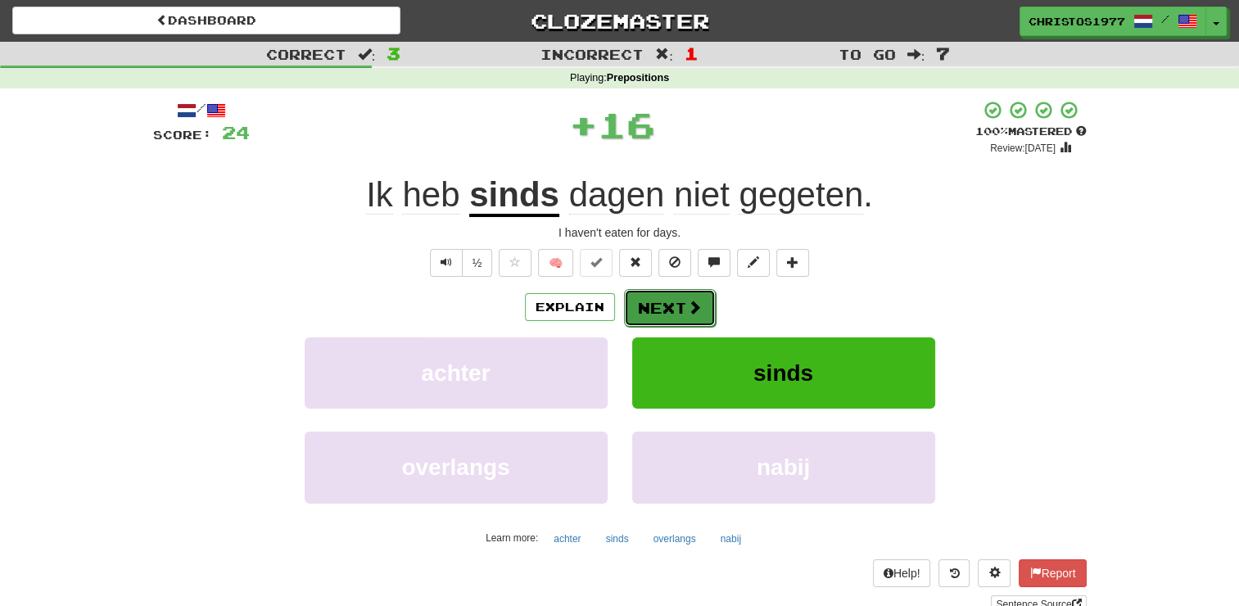
click at [651, 290] on button "Next" at bounding box center [670, 308] width 92 height 38
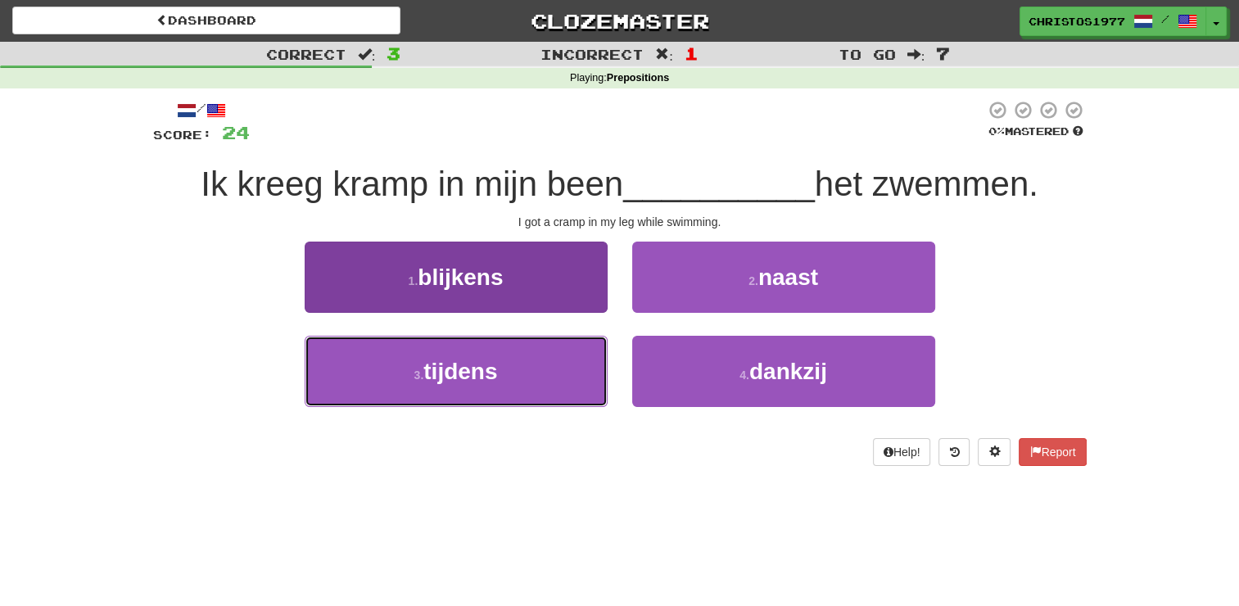
drag, startPoint x: 481, startPoint y: 366, endPoint x: 559, endPoint y: 339, distance: 82.3
click at [486, 365] on span "tijdens" at bounding box center [460, 371] width 74 height 25
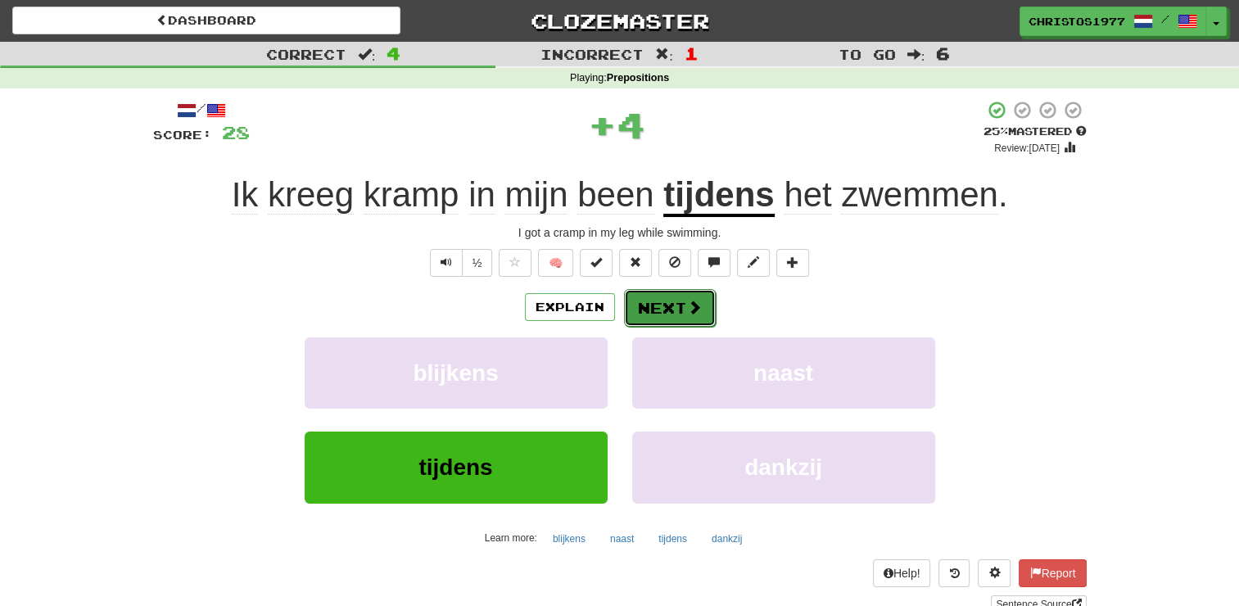
click at [661, 305] on button "Next" at bounding box center [670, 308] width 92 height 38
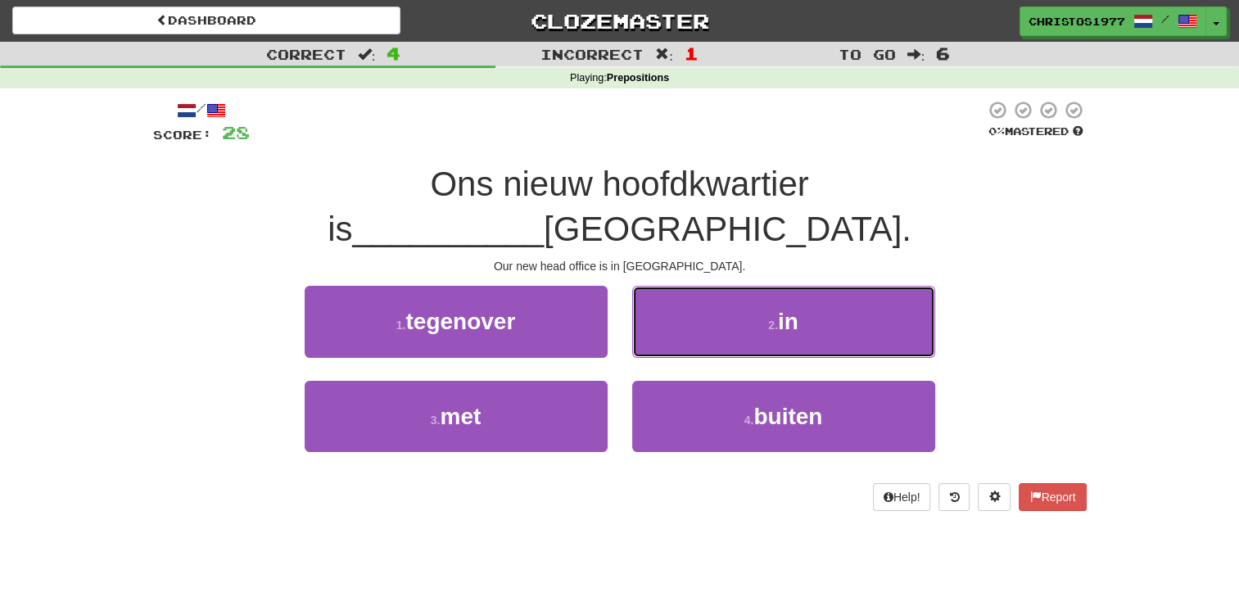
click at [784, 309] on span "in" at bounding box center [788, 321] width 20 height 25
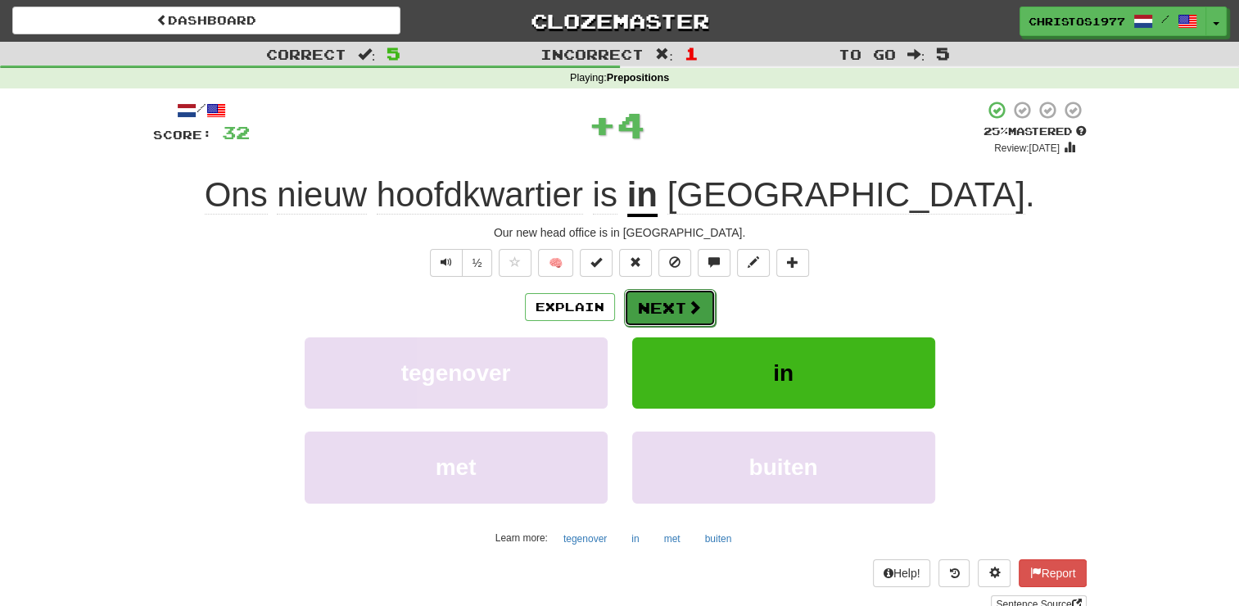
click at [644, 297] on button "Next" at bounding box center [670, 308] width 92 height 38
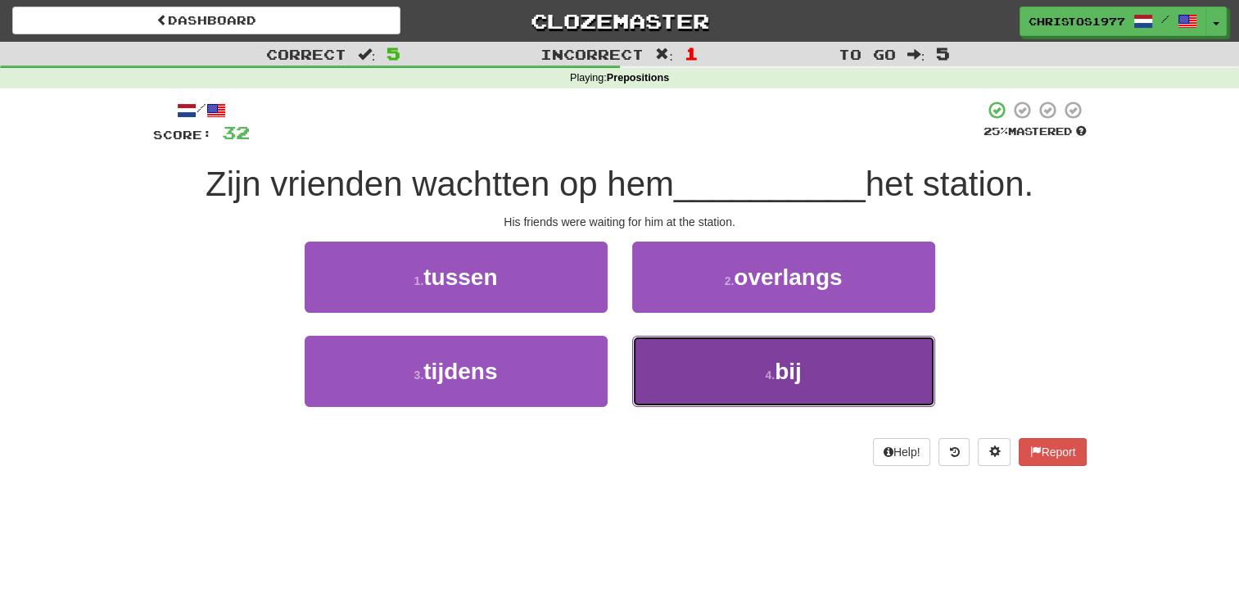
click at [762, 370] on button "4 . bij" at bounding box center [783, 371] width 303 height 71
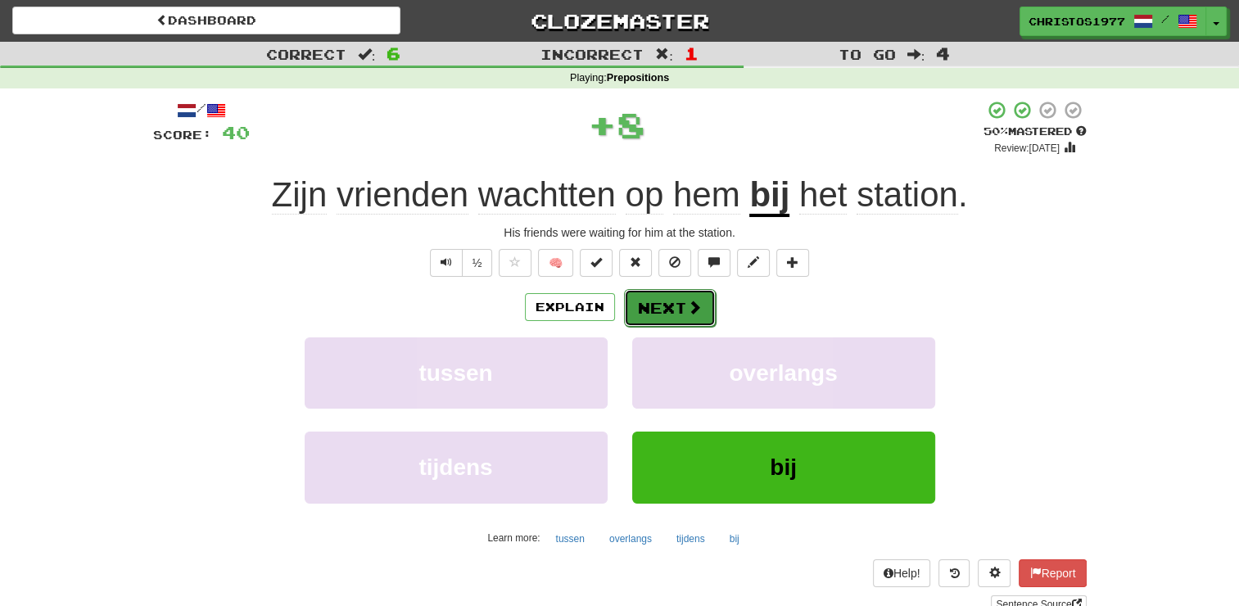
click at [681, 301] on button "Next" at bounding box center [670, 308] width 92 height 38
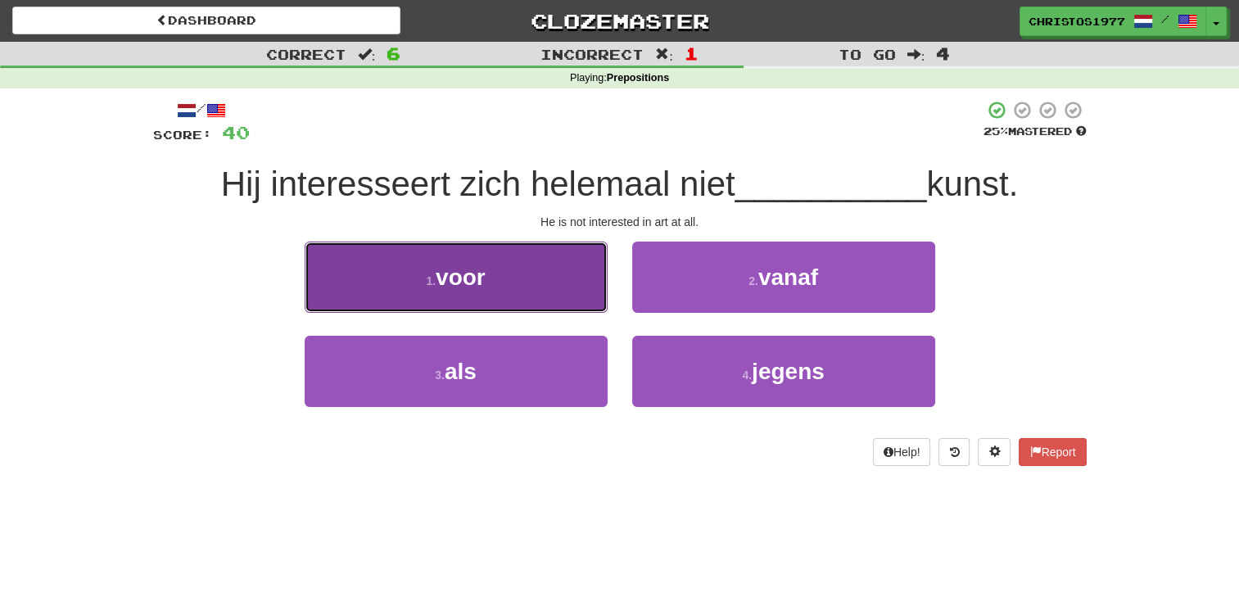
click at [495, 277] on button "1 . voor" at bounding box center [456, 276] width 303 height 71
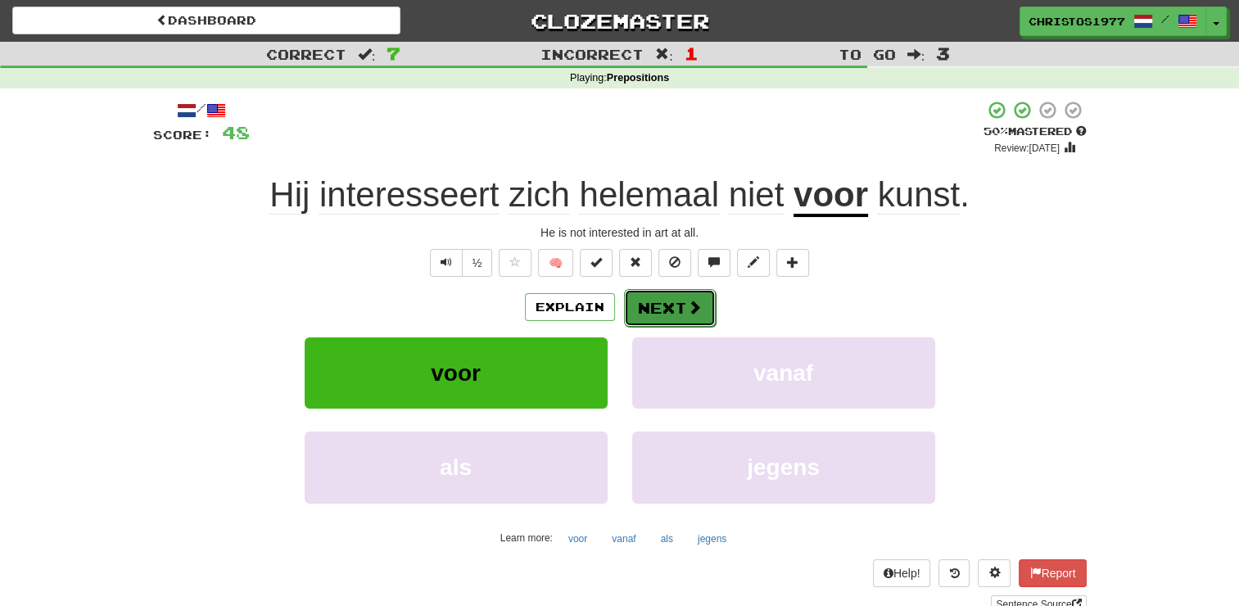
click at [668, 301] on button "Next" at bounding box center [670, 308] width 92 height 38
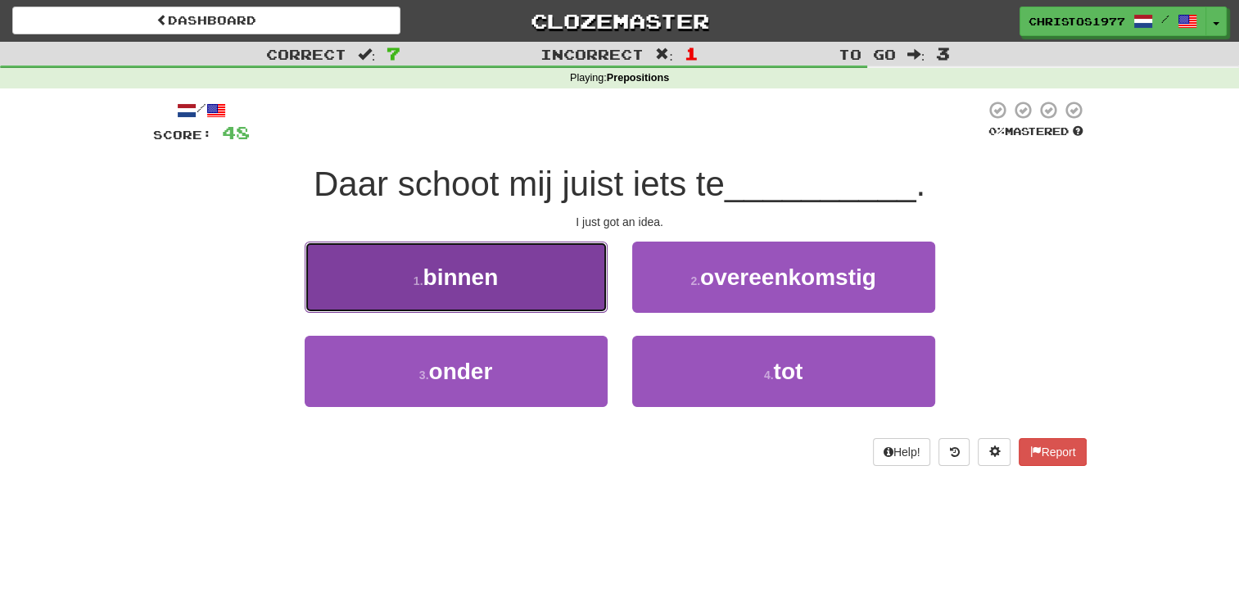
click at [515, 284] on button "1 . binnen" at bounding box center [456, 276] width 303 height 71
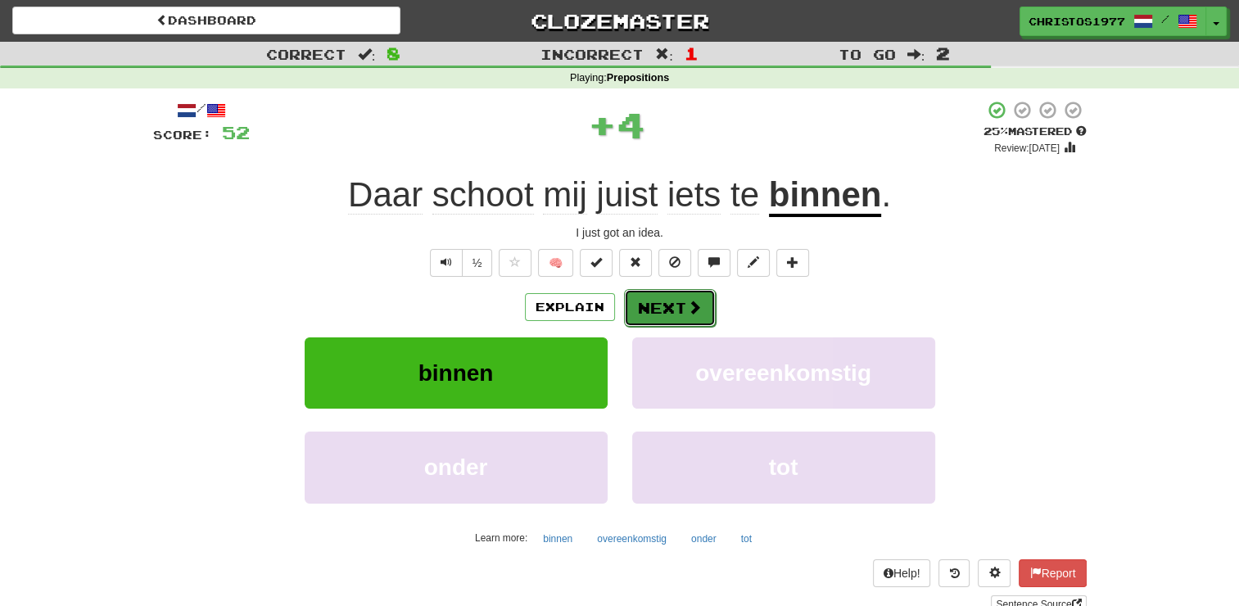
click at [671, 307] on button "Next" at bounding box center [670, 308] width 92 height 38
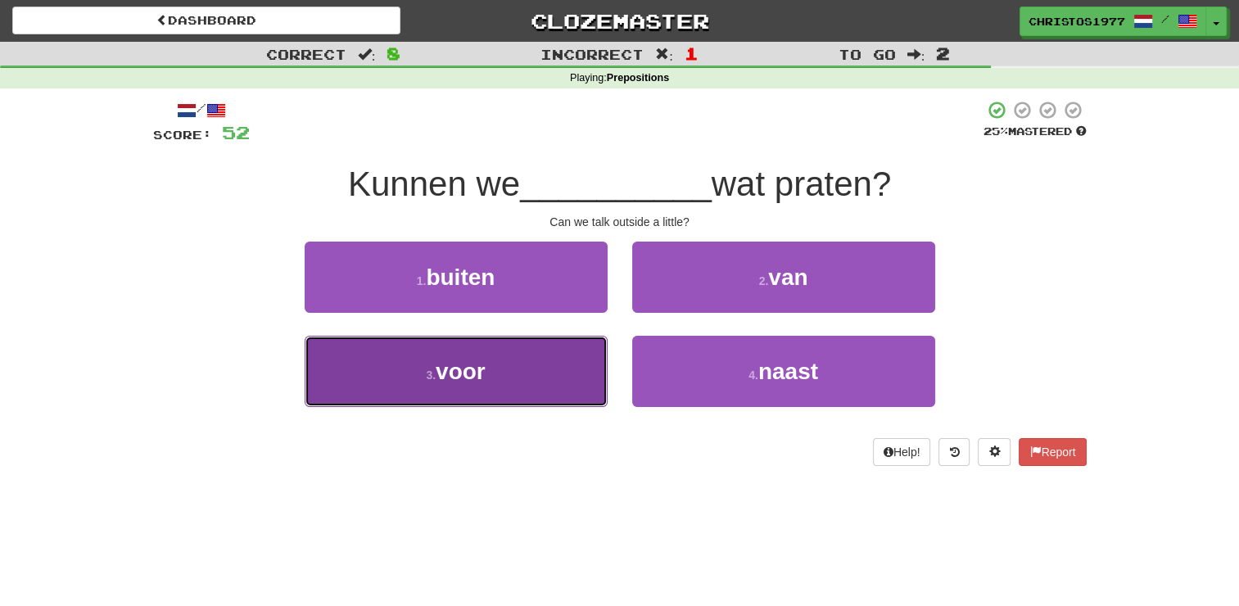
click at [465, 393] on button "3 . voor" at bounding box center [456, 371] width 303 height 71
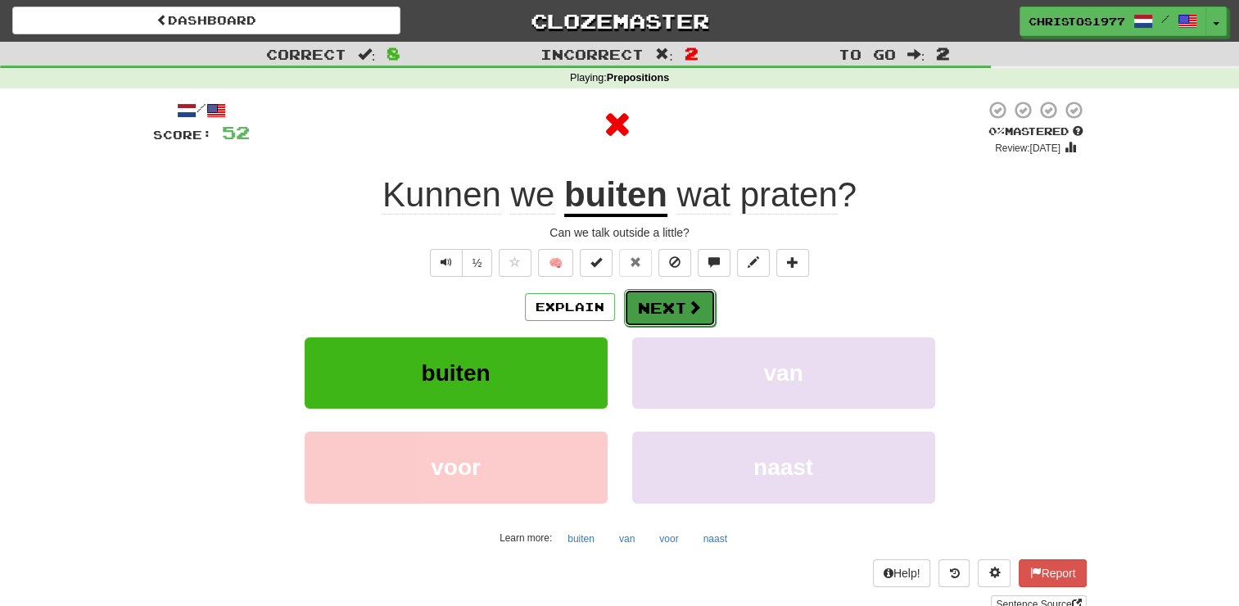
click at [658, 318] on button "Next" at bounding box center [670, 308] width 92 height 38
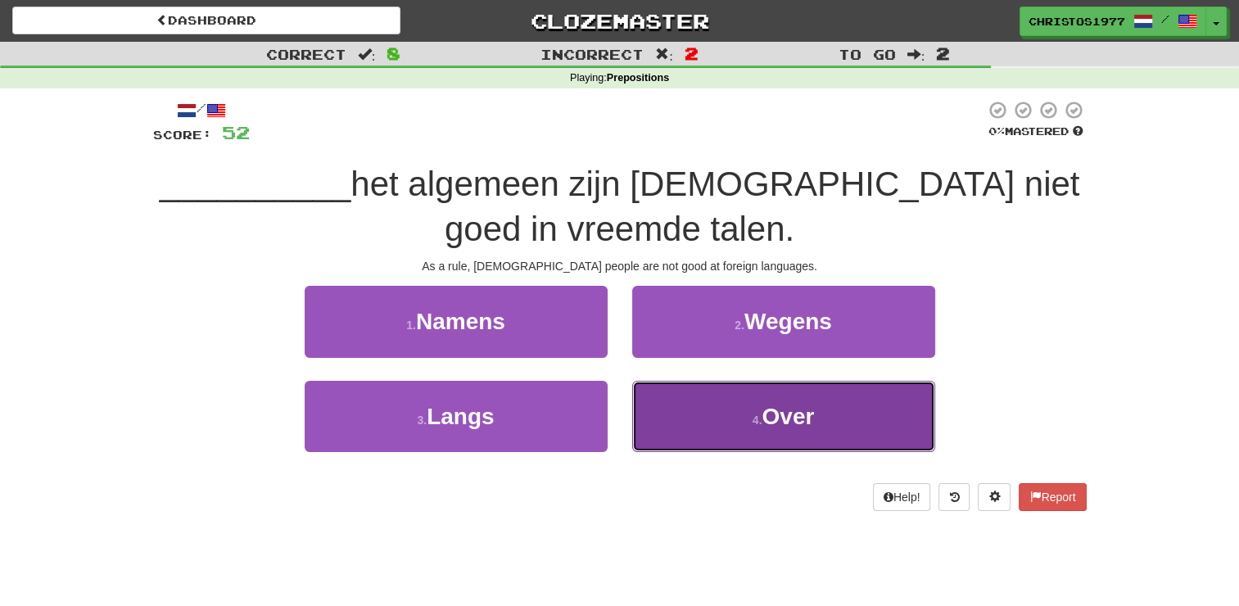
click at [743, 422] on button "4 . Over" at bounding box center [783, 416] width 303 height 71
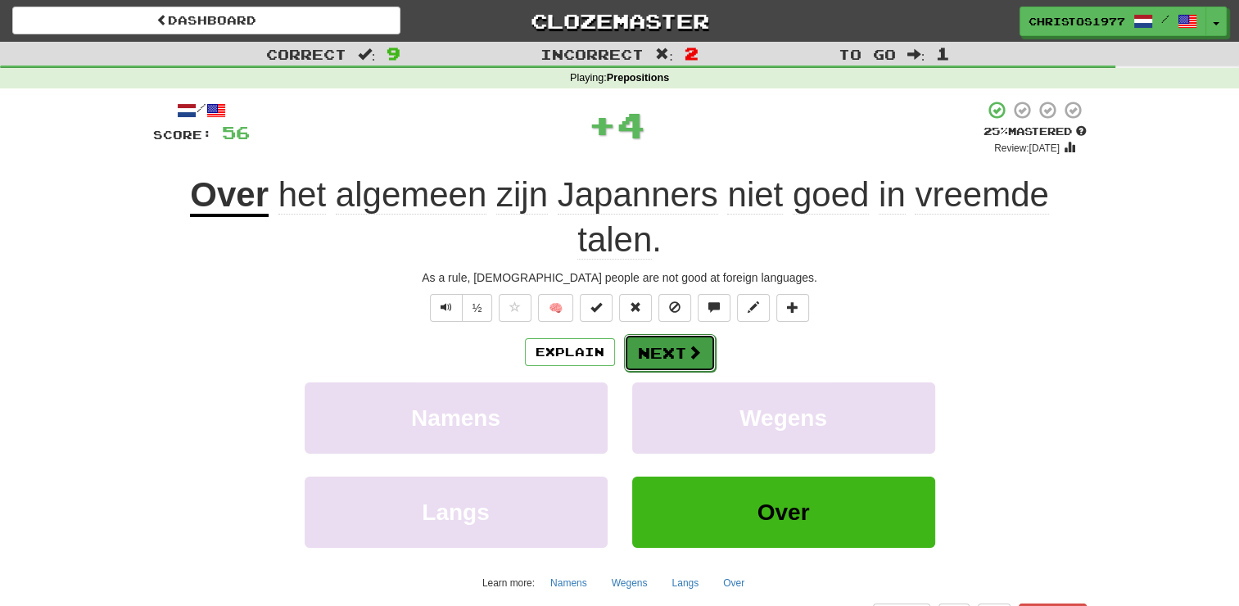
click at [652, 354] on button "Next" at bounding box center [670, 353] width 92 height 38
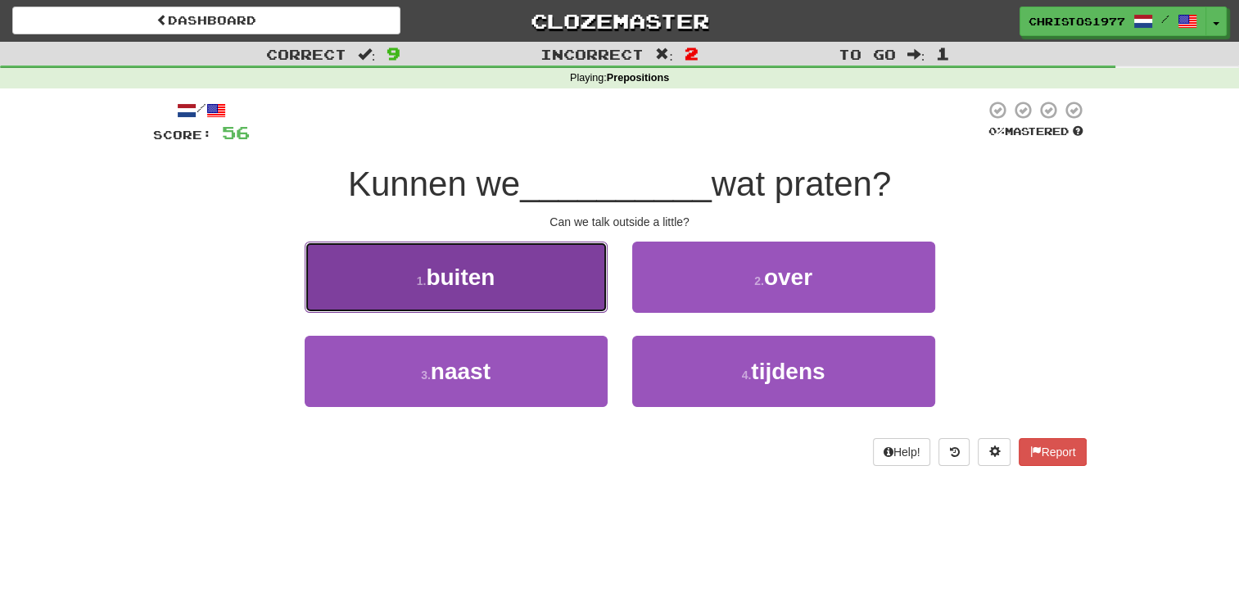
click at [430, 284] on span "buiten" at bounding box center [460, 276] width 69 height 25
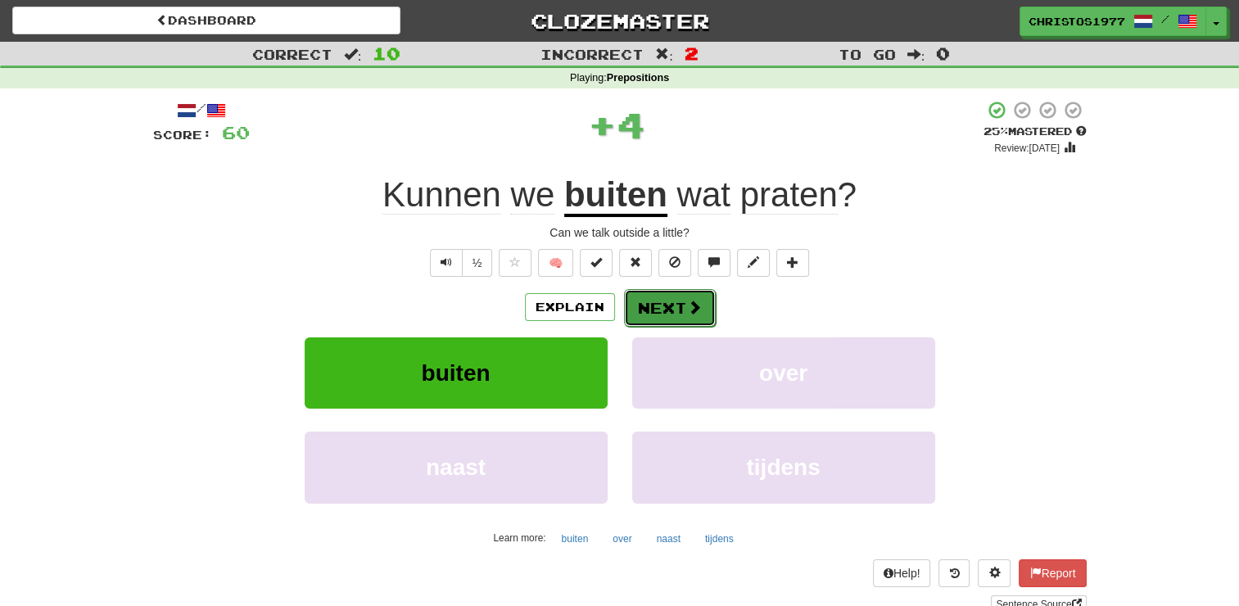
click at [654, 322] on button "Next" at bounding box center [670, 308] width 92 height 38
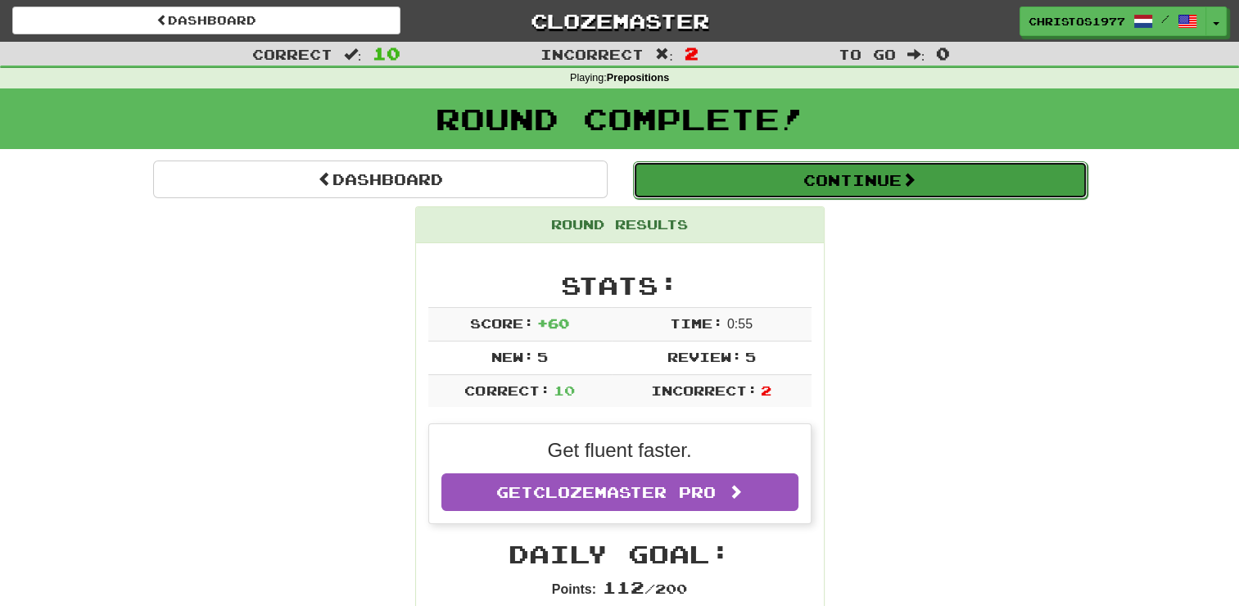
click at [836, 187] on button "Continue" at bounding box center [860, 180] width 454 height 38
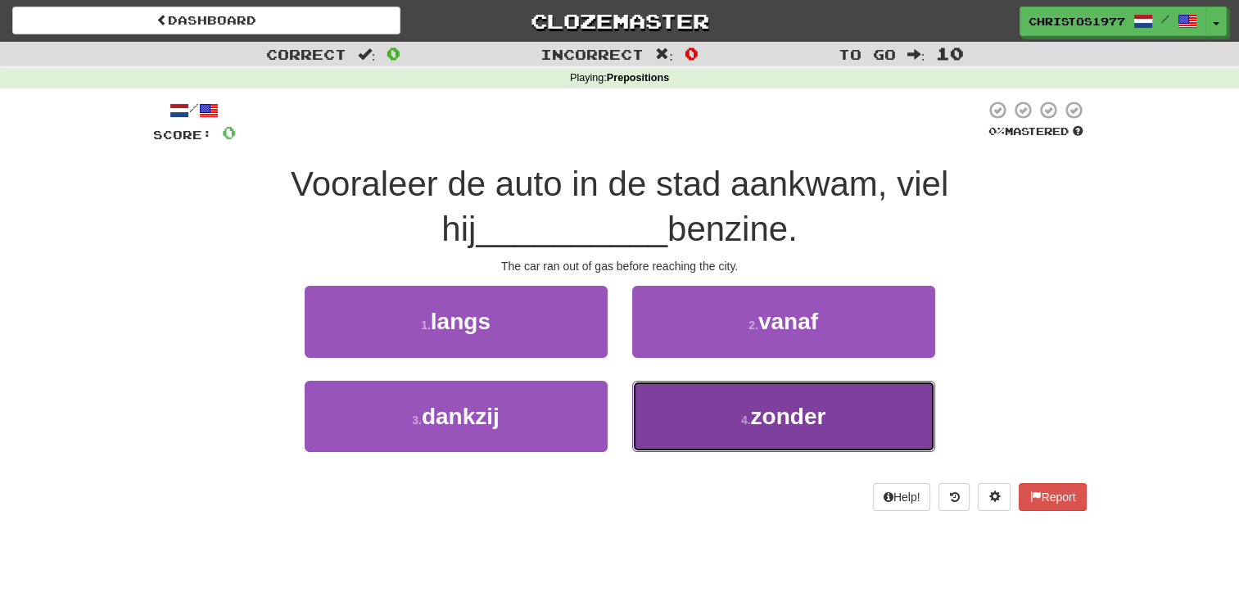
click at [715, 410] on button "4 . zonder" at bounding box center [783, 416] width 303 height 71
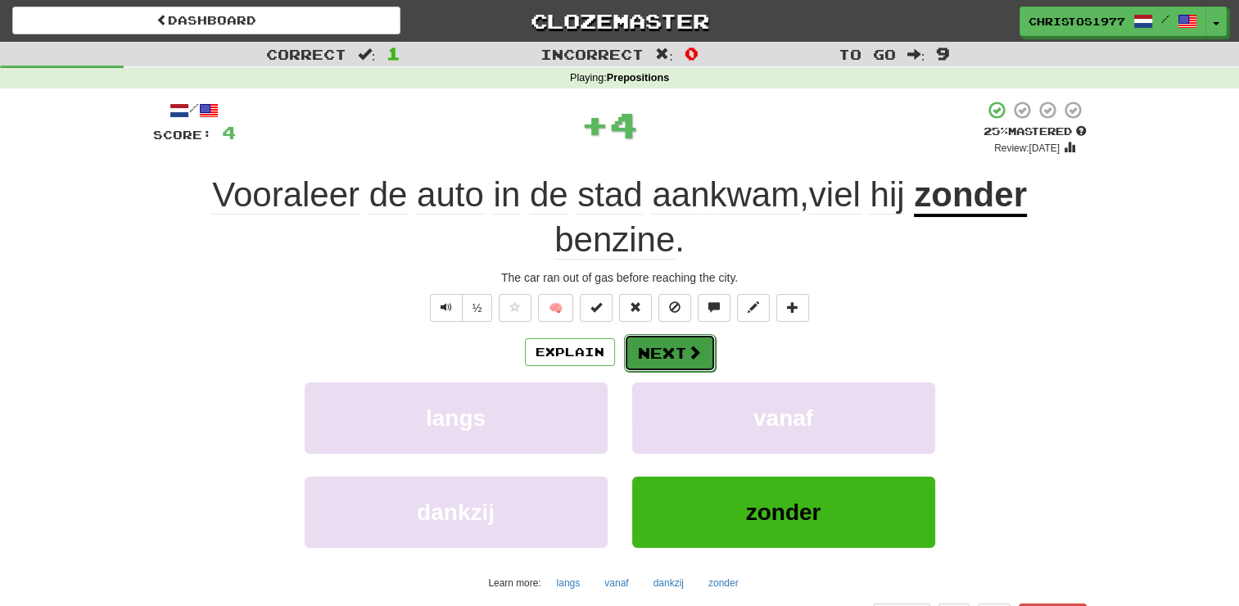
click at [663, 344] on button "Next" at bounding box center [670, 353] width 92 height 38
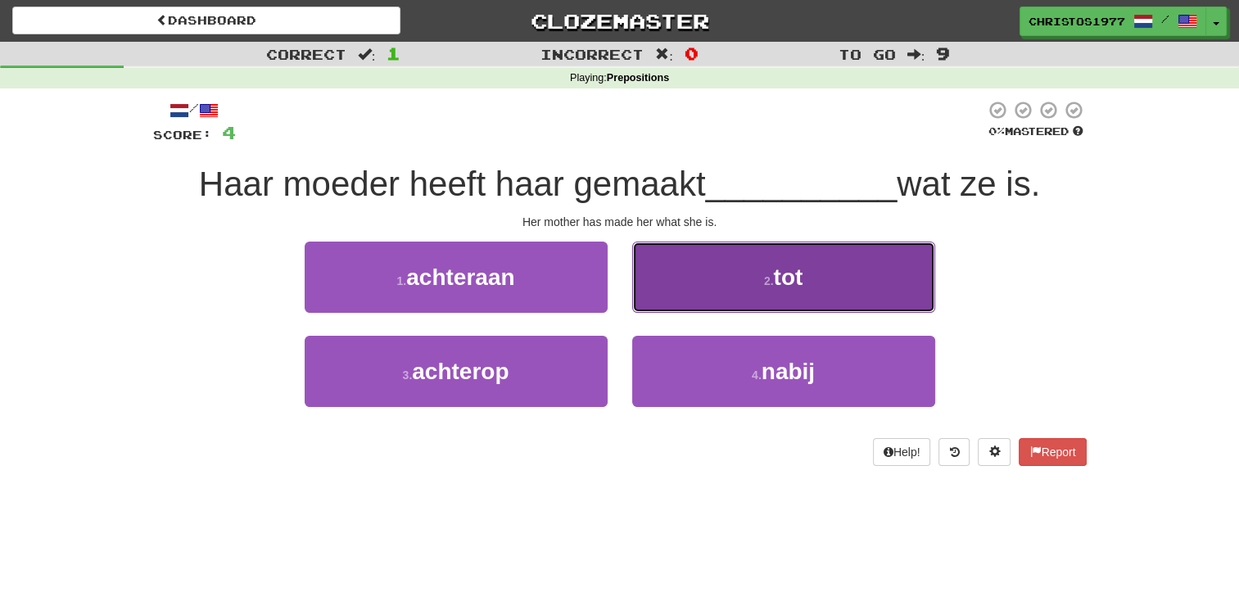
click at [724, 309] on button "2 . tot" at bounding box center [783, 276] width 303 height 71
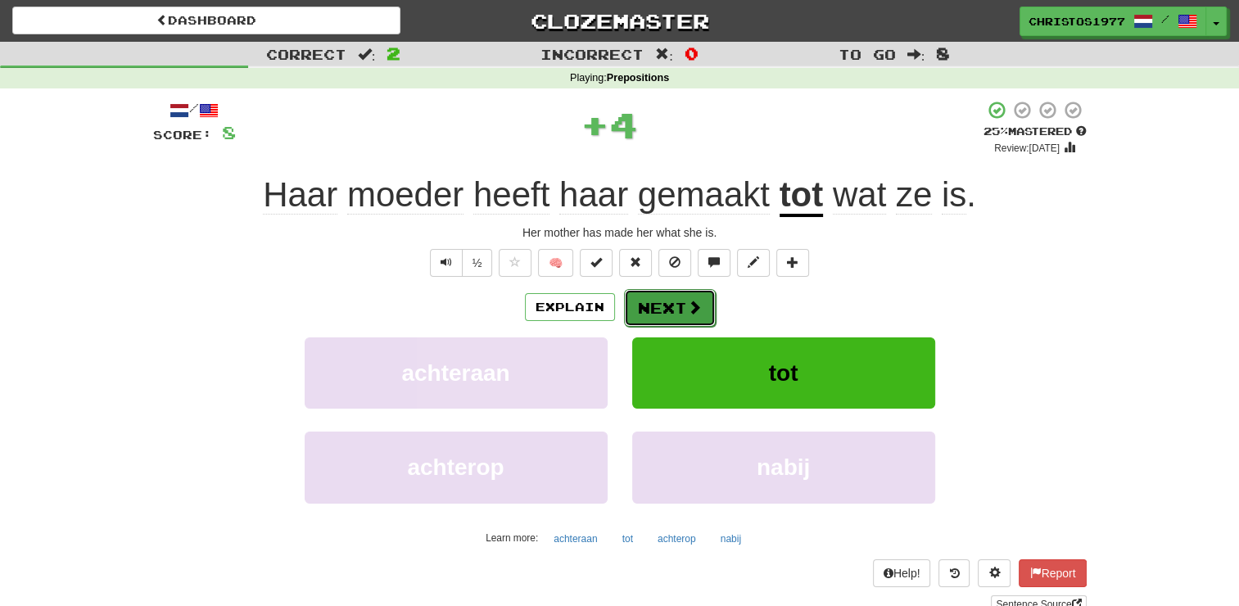
click at [678, 316] on button "Next" at bounding box center [670, 308] width 92 height 38
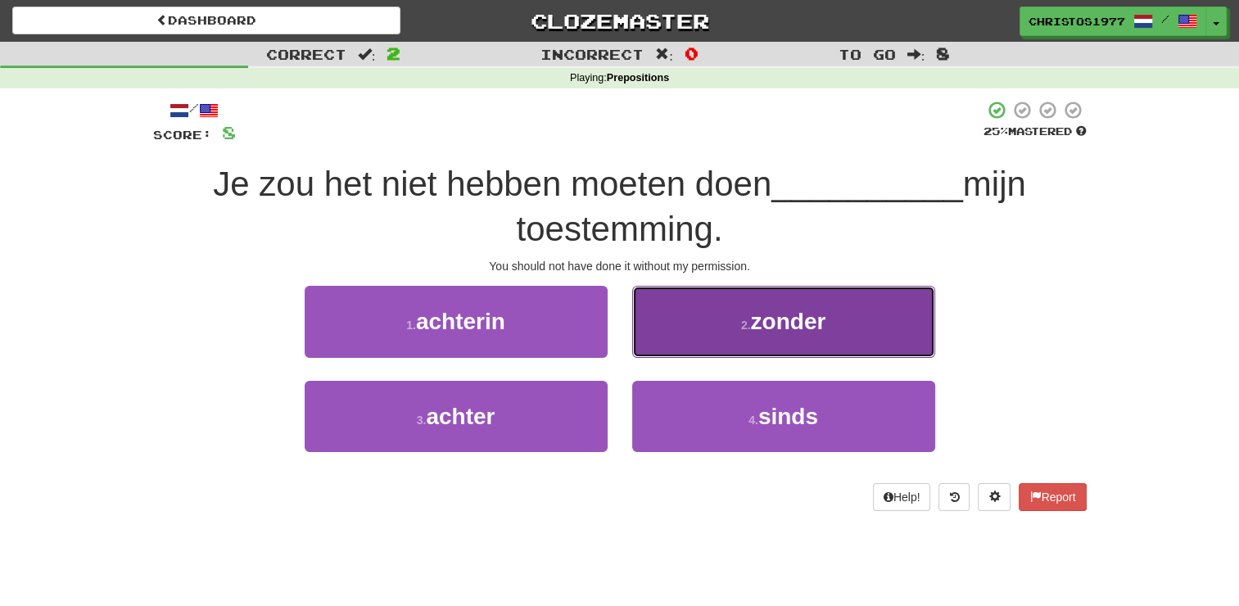
click at [743, 323] on small "2 ." at bounding box center [746, 324] width 10 height 13
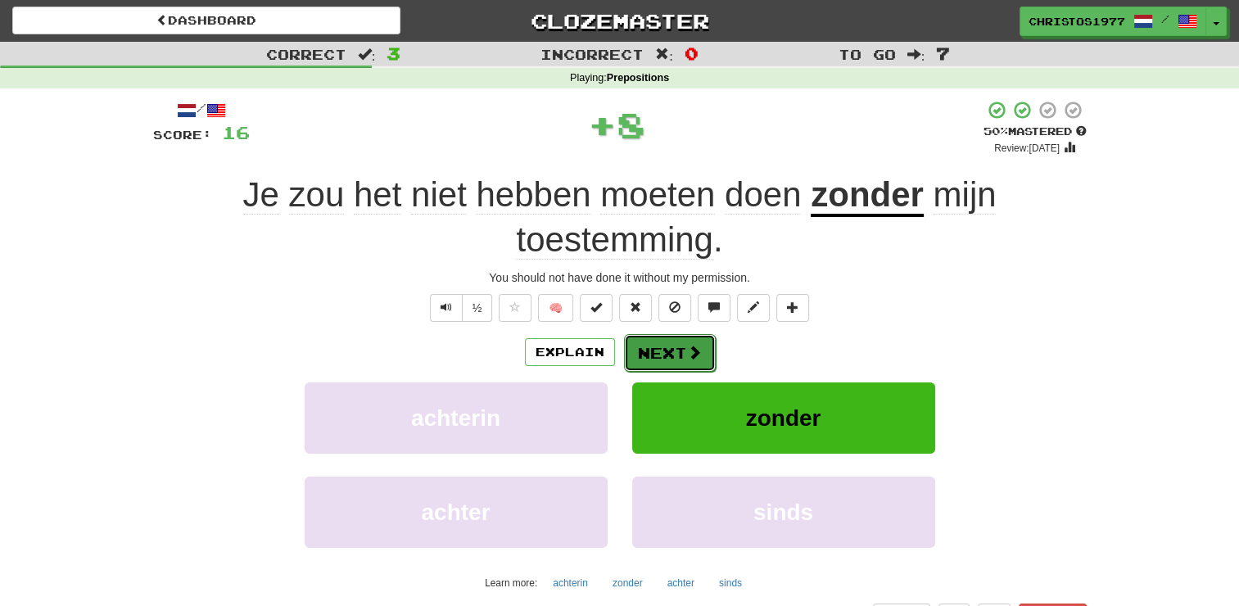
click at [651, 360] on button "Next" at bounding box center [670, 353] width 92 height 38
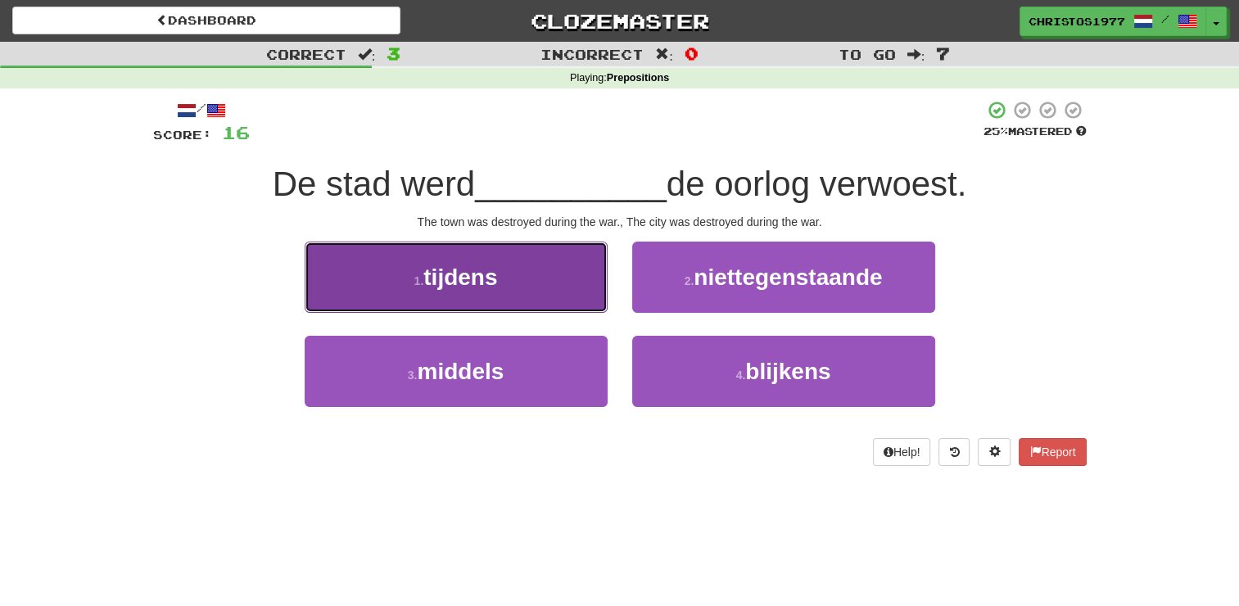
click at [503, 298] on button "1 . tijdens" at bounding box center [456, 276] width 303 height 71
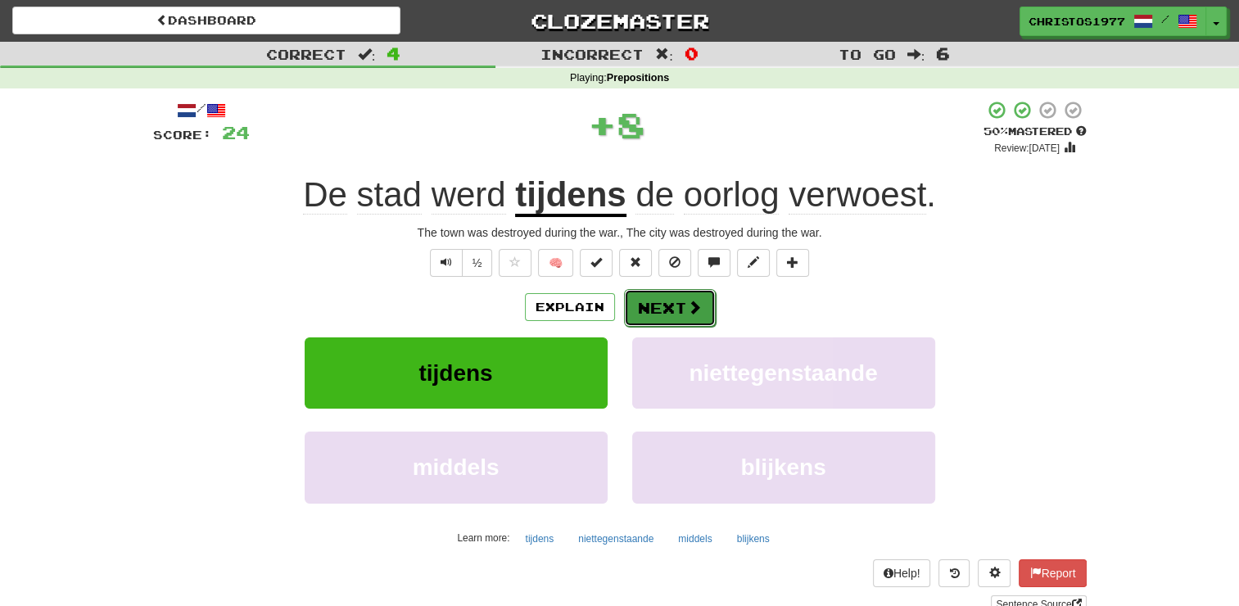
click at [693, 305] on span at bounding box center [694, 307] width 15 height 15
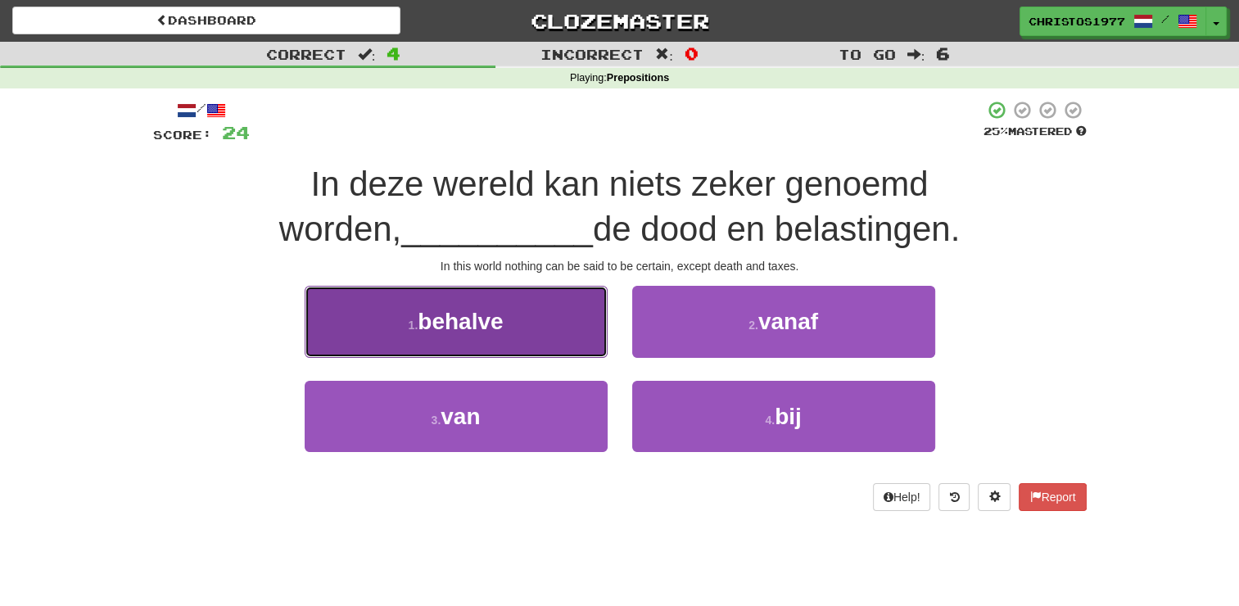
click at [491, 323] on span "behalve" at bounding box center [460, 321] width 85 height 25
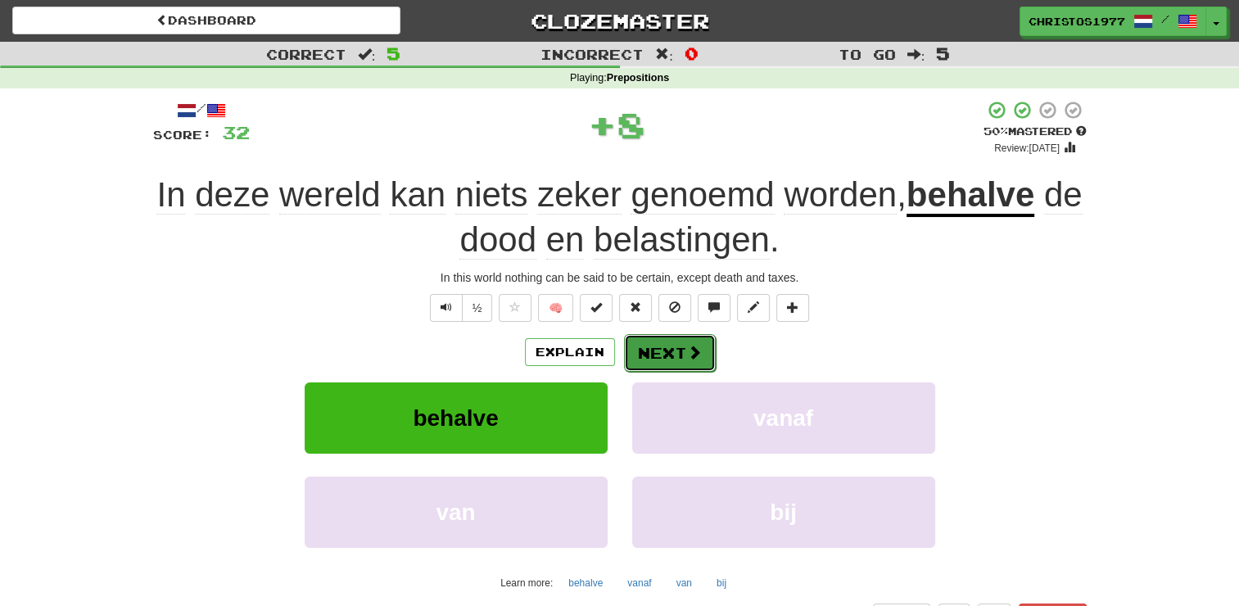
click at [651, 357] on button "Next" at bounding box center [670, 353] width 92 height 38
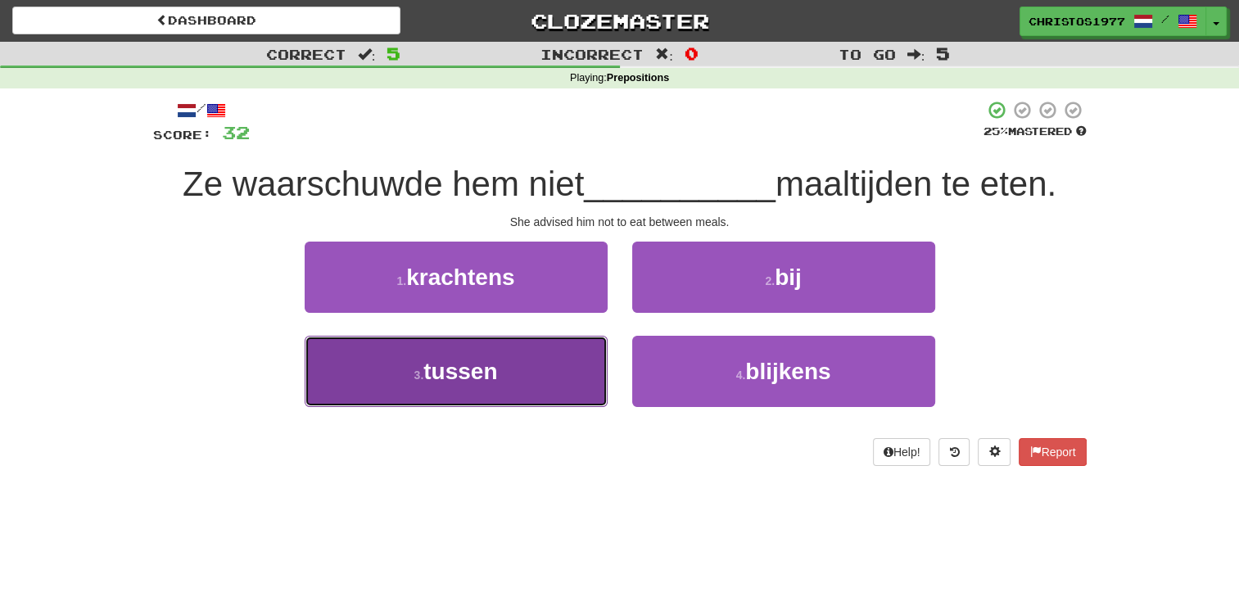
click at [463, 380] on span "tussen" at bounding box center [460, 371] width 74 height 25
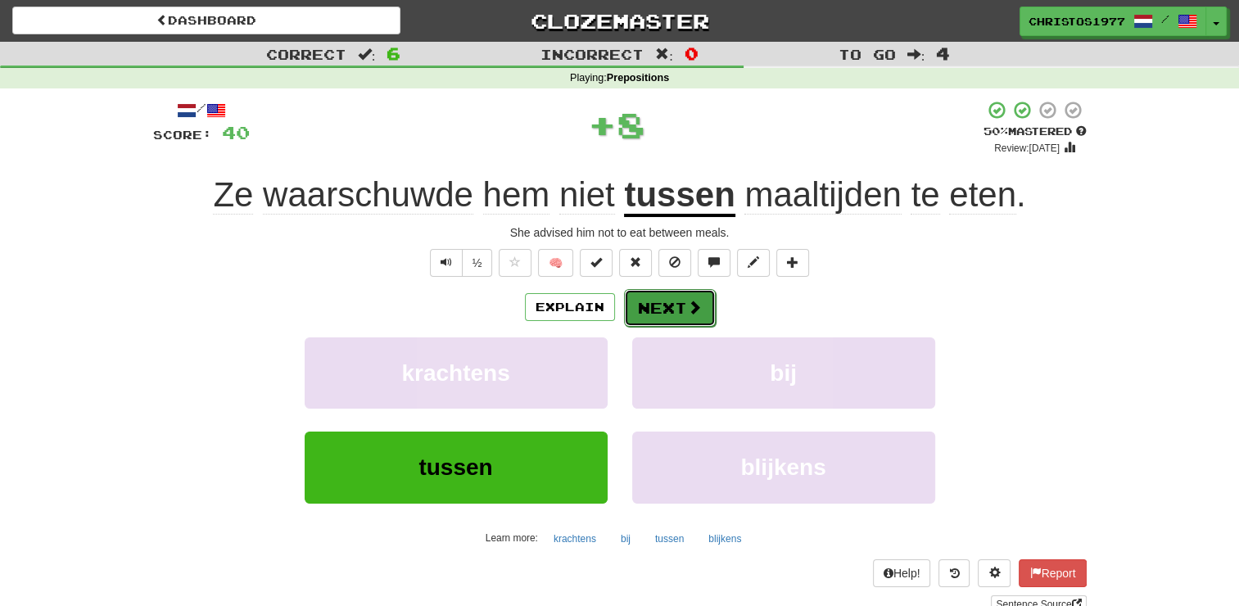
click at [668, 308] on button "Next" at bounding box center [670, 308] width 92 height 38
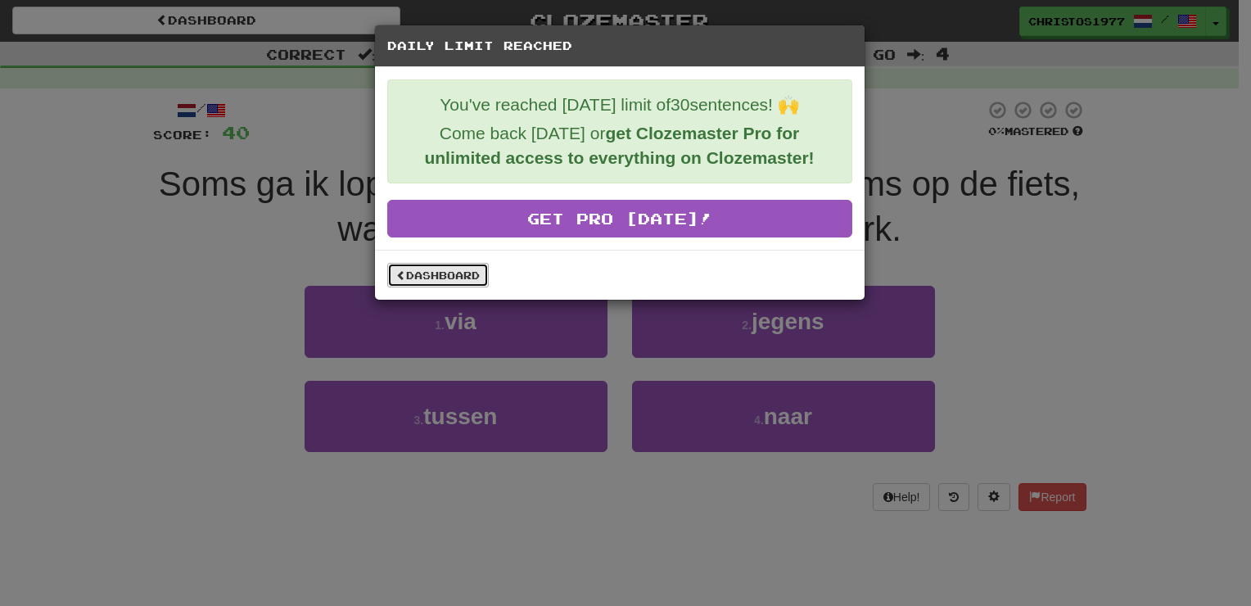
click at [444, 275] on link "Dashboard" at bounding box center [438, 275] width 102 height 25
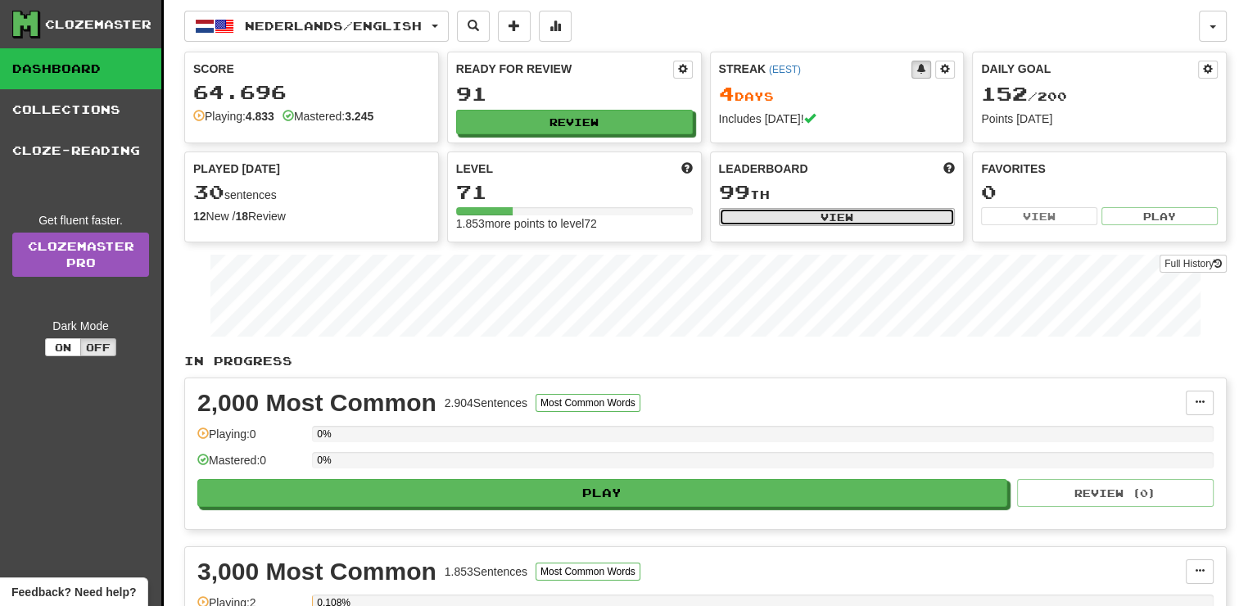
click at [799, 222] on button "View" at bounding box center [837, 217] width 237 height 18
select select "**********"
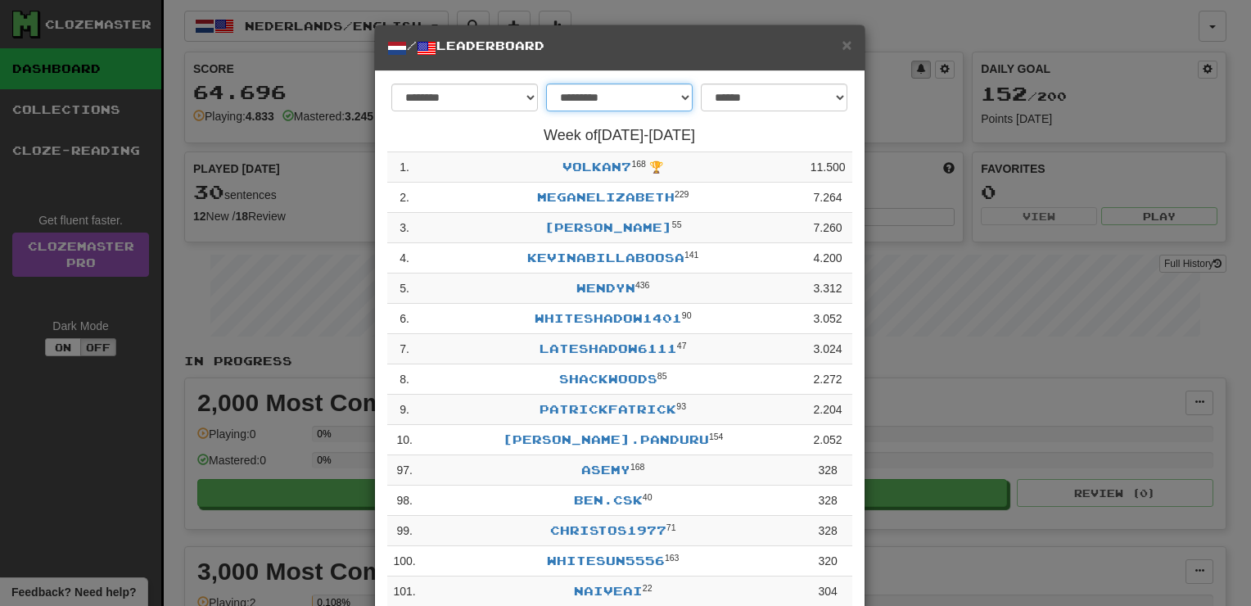
click at [685, 99] on select "**********" at bounding box center [619, 98] width 147 height 28
select select "********"
